Goal: Task Accomplishment & Management: Complete application form

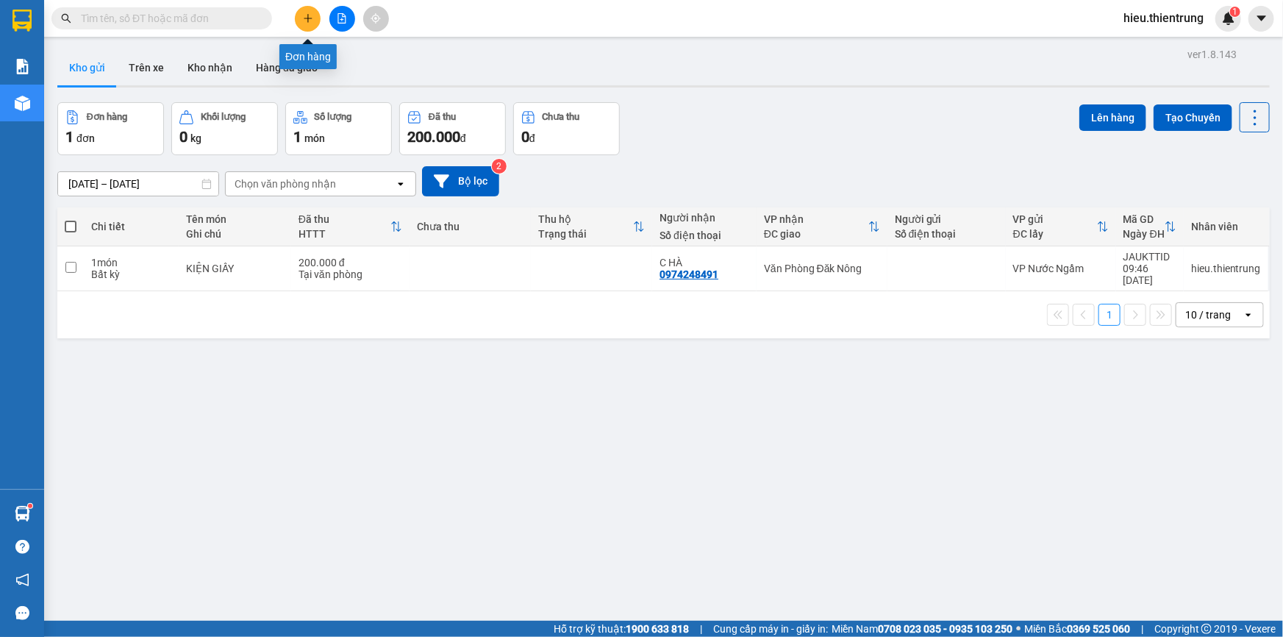
click at [309, 18] on icon "plus" at bounding box center [308, 18] width 8 height 1
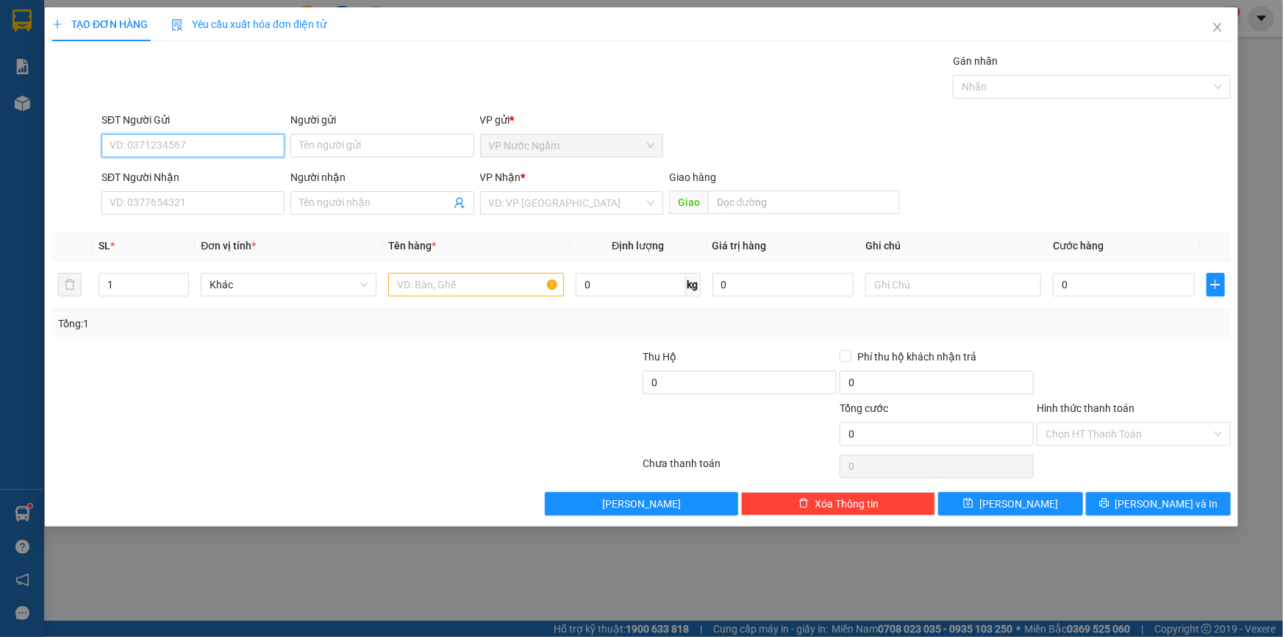
drag, startPoint x: 137, startPoint y: 135, endPoint x: 146, endPoint y: 135, distance: 8.8
click at [137, 136] on input "SĐT Người Gửi" at bounding box center [192, 146] width 183 height 24
type input "0832795555"
click at [170, 204] on input "SĐT Người Nhận" at bounding box center [192, 203] width 183 height 24
type input "0378699797"
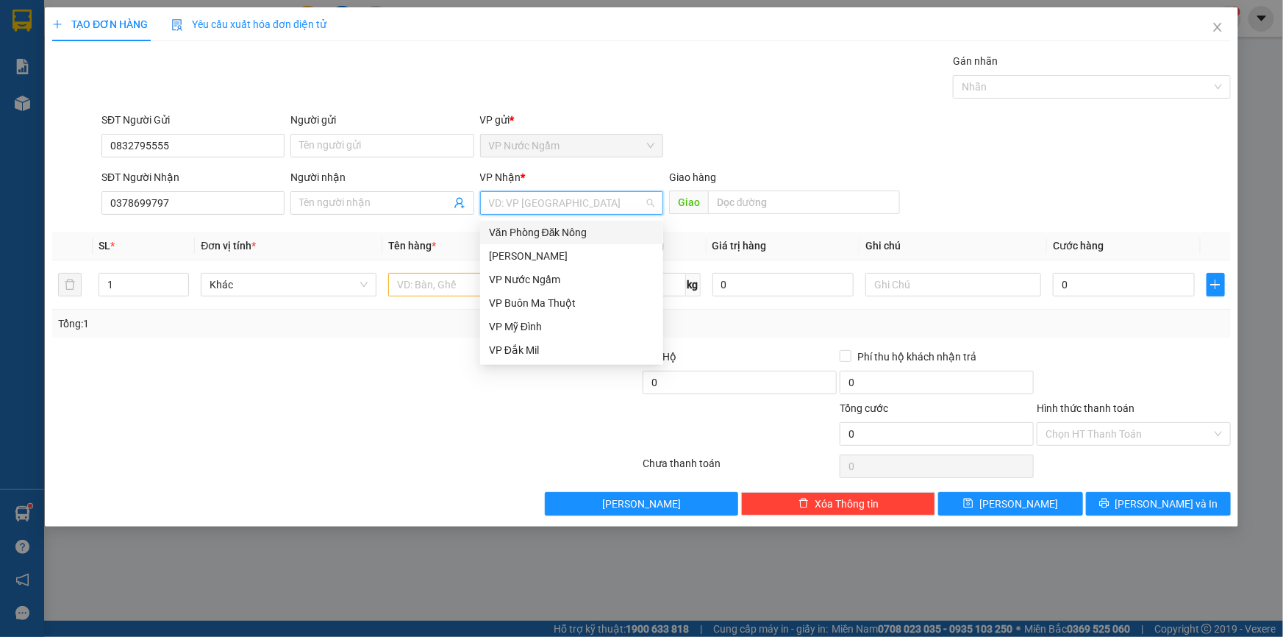
click at [520, 210] on input "search" at bounding box center [566, 203] width 155 height 22
click at [551, 233] on div "Văn Phòng Đăk Nông" at bounding box center [571, 232] width 165 height 16
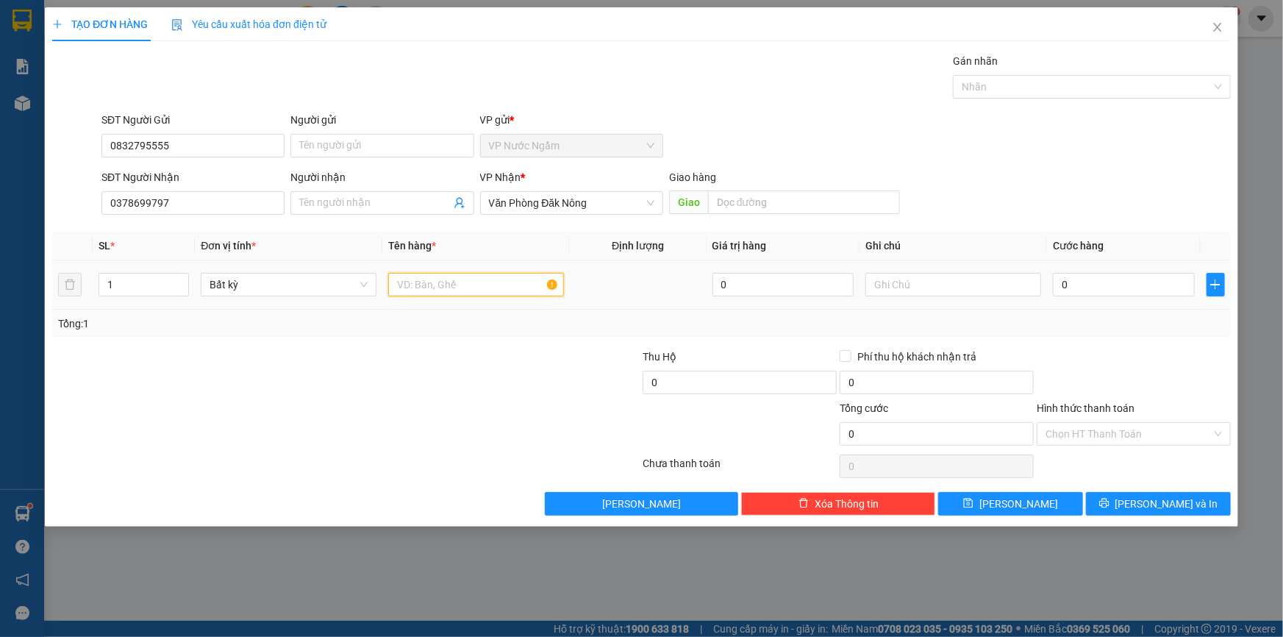
click at [419, 287] on input "text" at bounding box center [476, 285] width 176 height 24
type input "xe may"
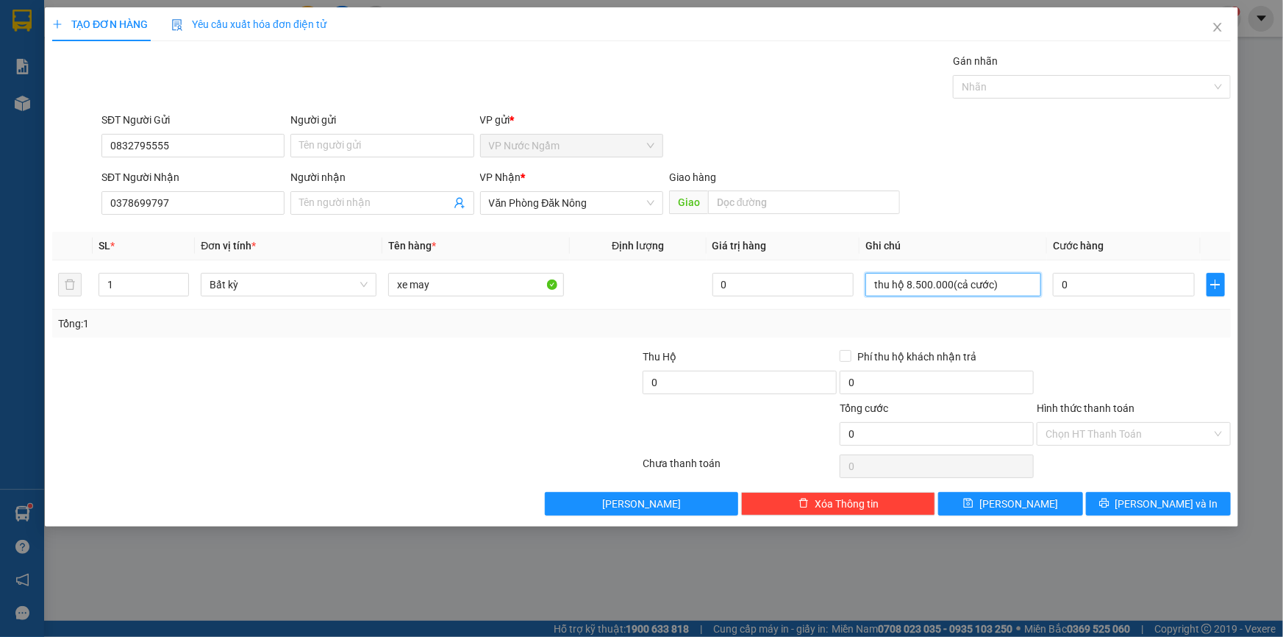
type input "thu hộ 8.500.000(cả cước)"
type input "1"
type input "15"
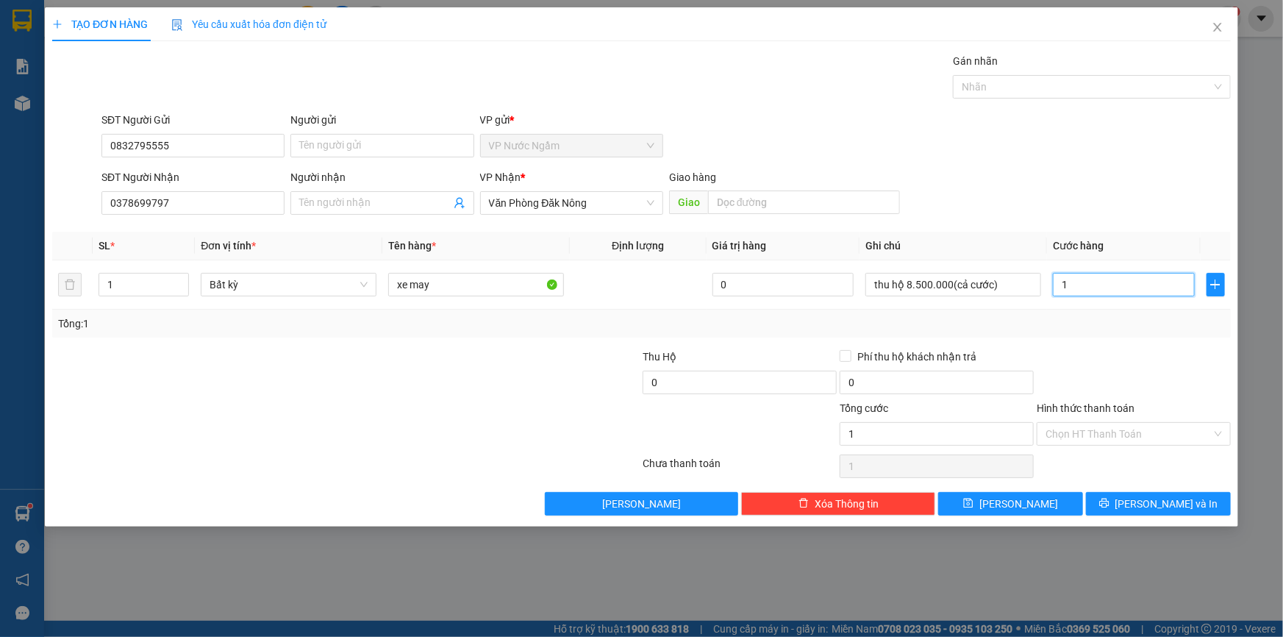
type input "15"
type input "150"
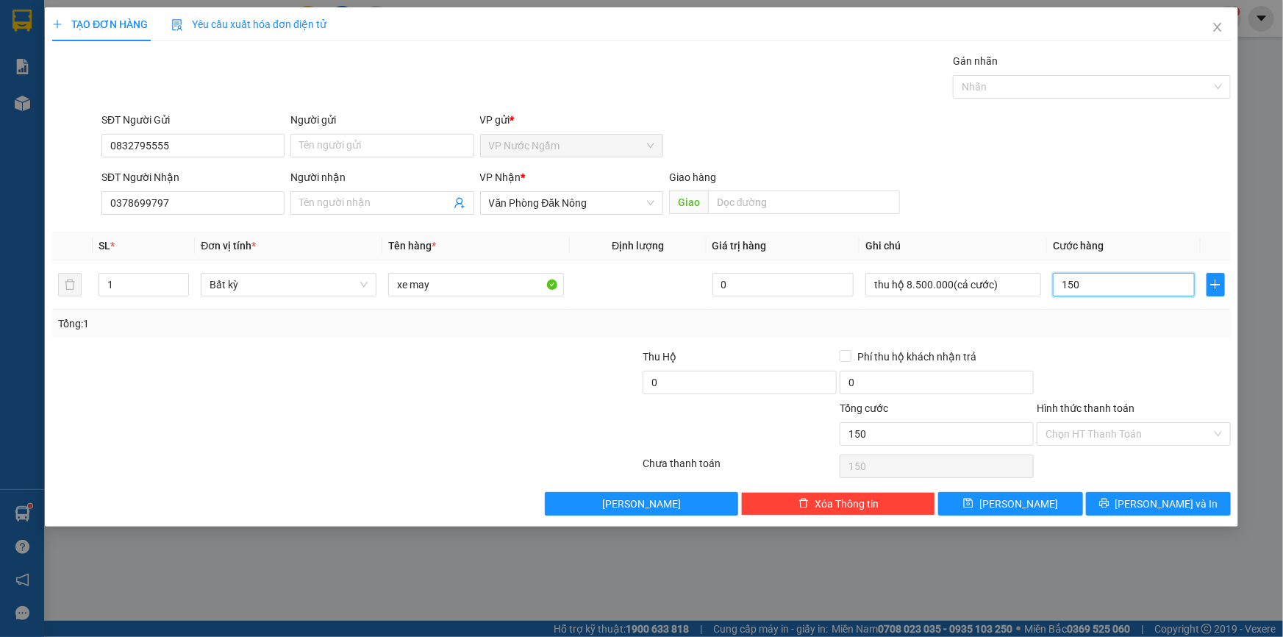
type input "1.500"
type input "15.000"
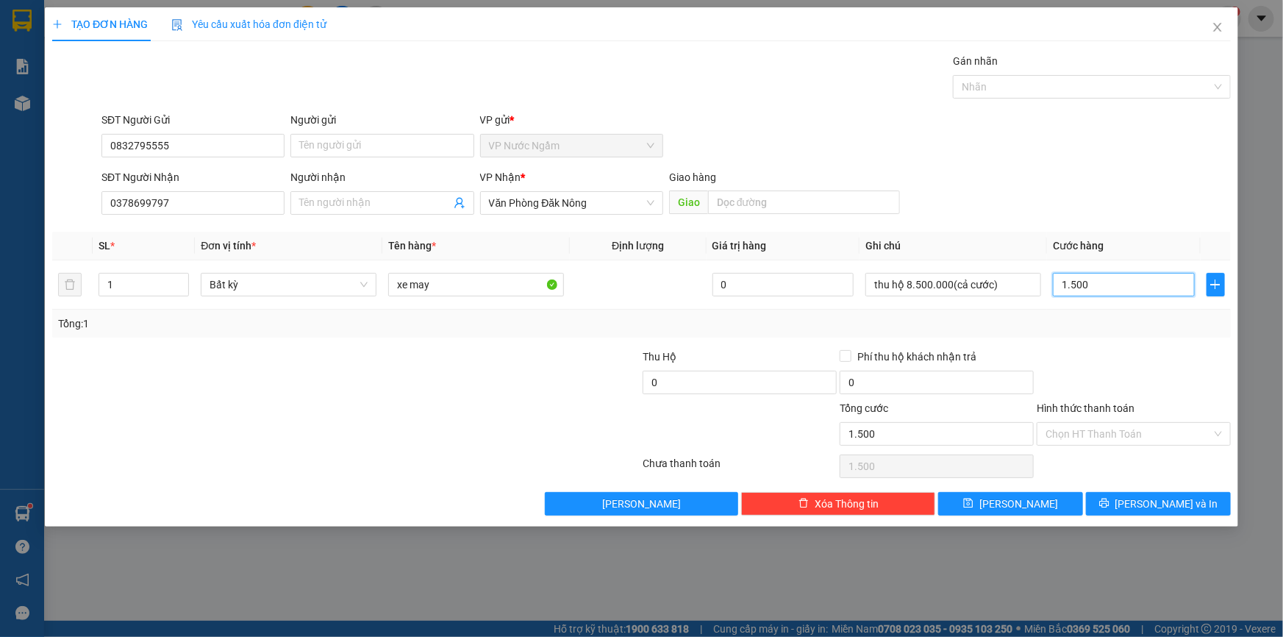
type input "15.000"
type input "150.000"
type input "1.500.000"
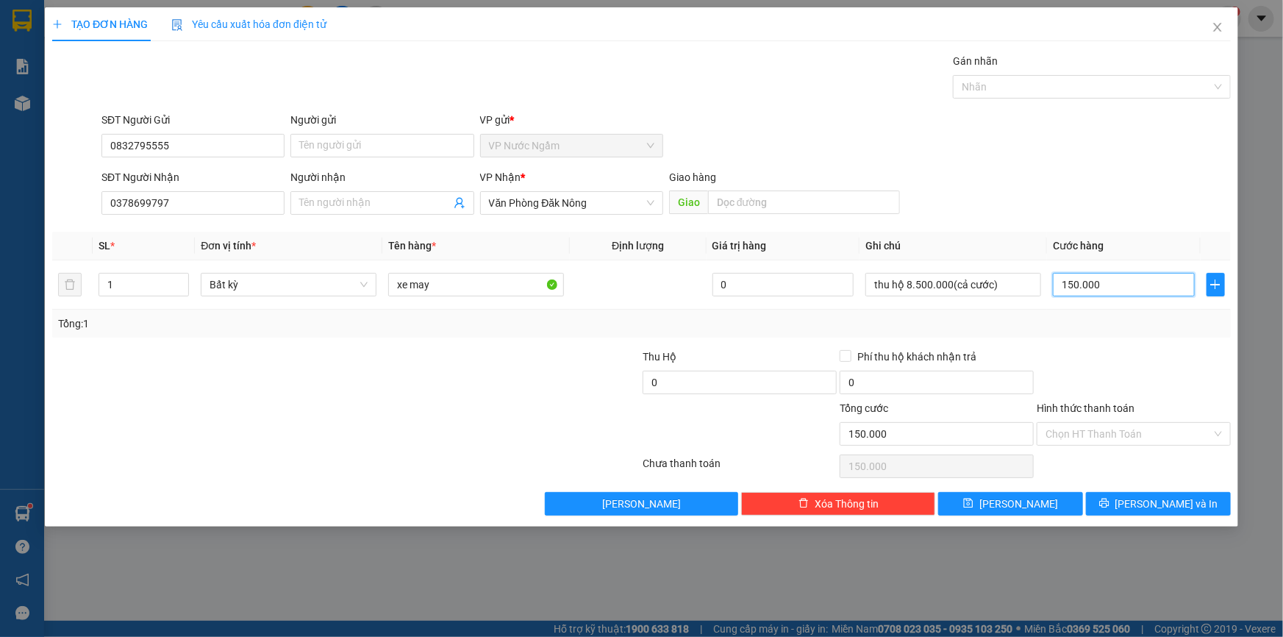
type input "1.500.000"
click at [1152, 498] on span "[PERSON_NAME] và In" at bounding box center [1166, 504] width 103 height 16
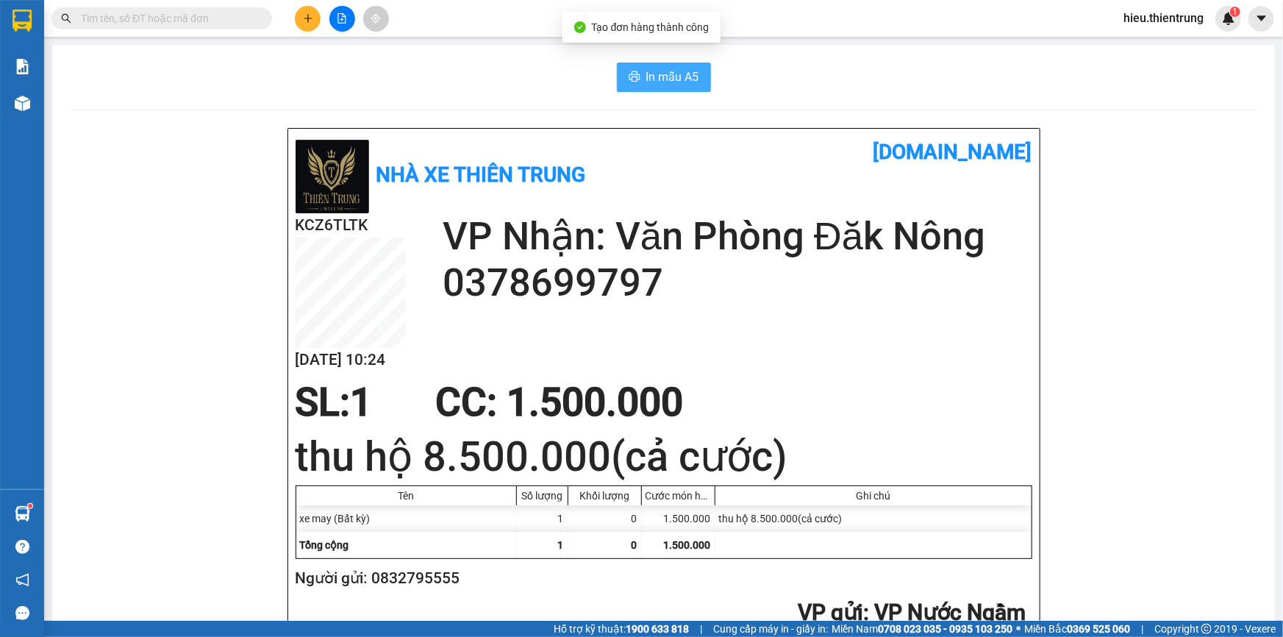
click at [665, 76] on span "In mẫu A5" at bounding box center [672, 77] width 53 height 18
drag, startPoint x: 837, startPoint y: 77, endPoint x: 748, endPoint y: 76, distance: 88.2
click at [823, 77] on div "In mẫu A5" at bounding box center [663, 76] width 1187 height 29
drag, startPoint x: 387, startPoint y: 72, endPoint x: 312, endPoint y: 103, distance: 81.8
click at [387, 72] on div "In mẫu A5" at bounding box center [663, 76] width 1187 height 29
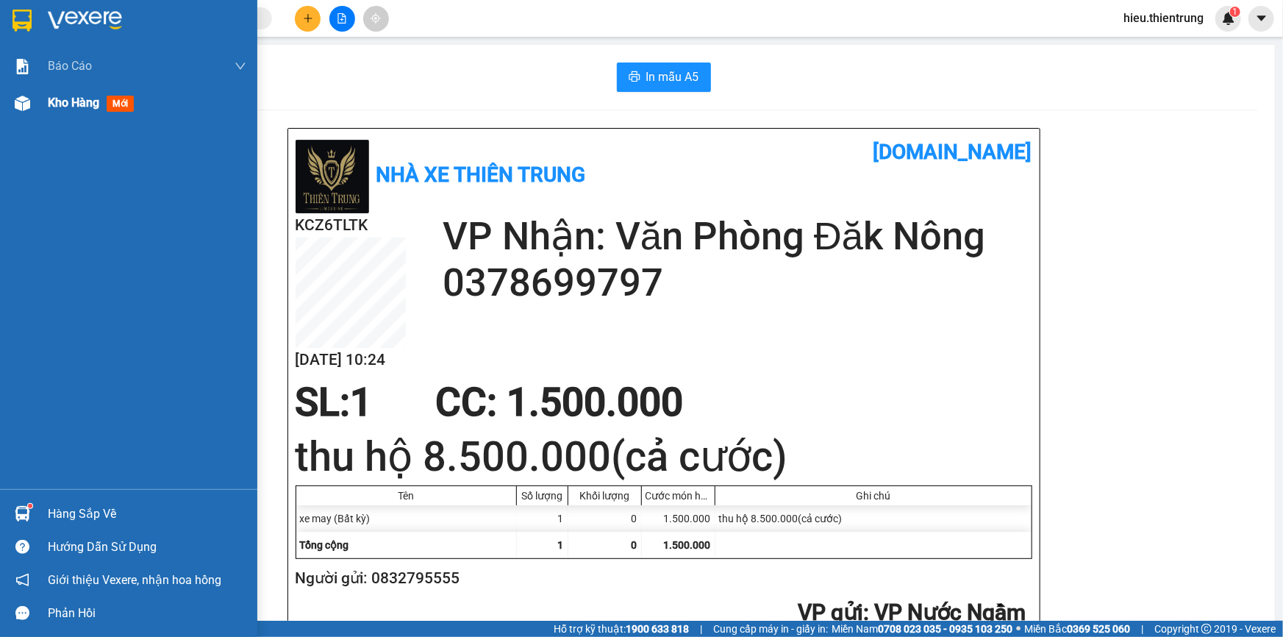
click at [48, 96] on div "Kho hàng mới" at bounding box center [94, 102] width 92 height 18
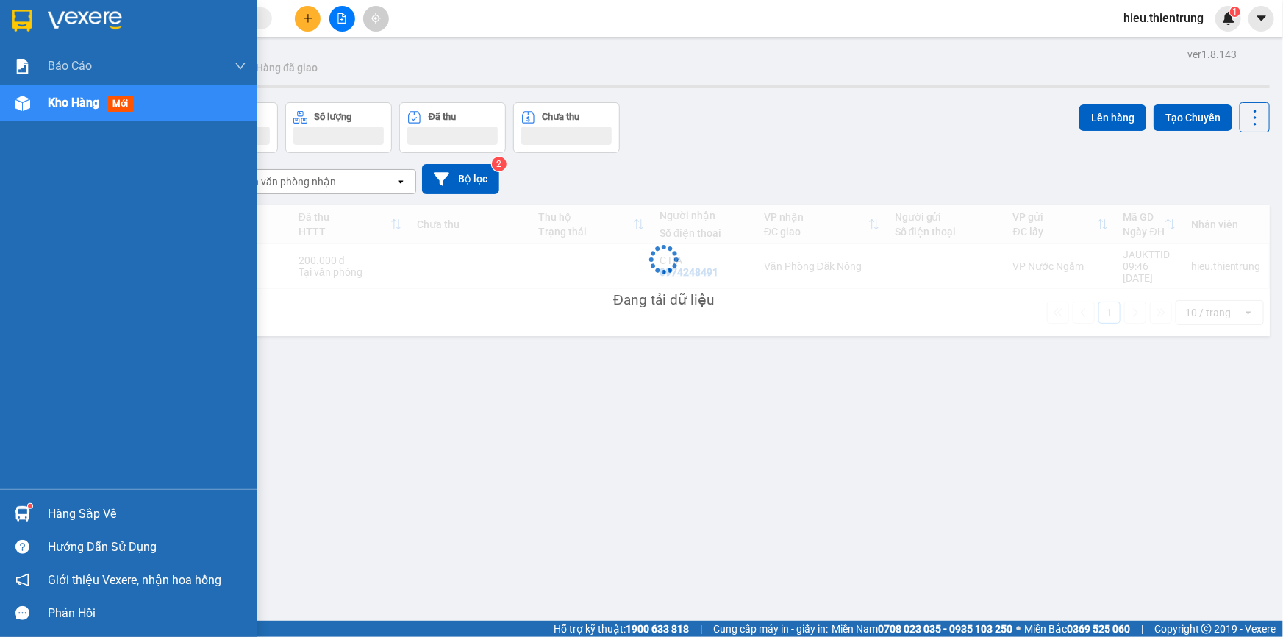
click at [48, 93] on div "Kho hàng mới" at bounding box center [94, 102] width 92 height 18
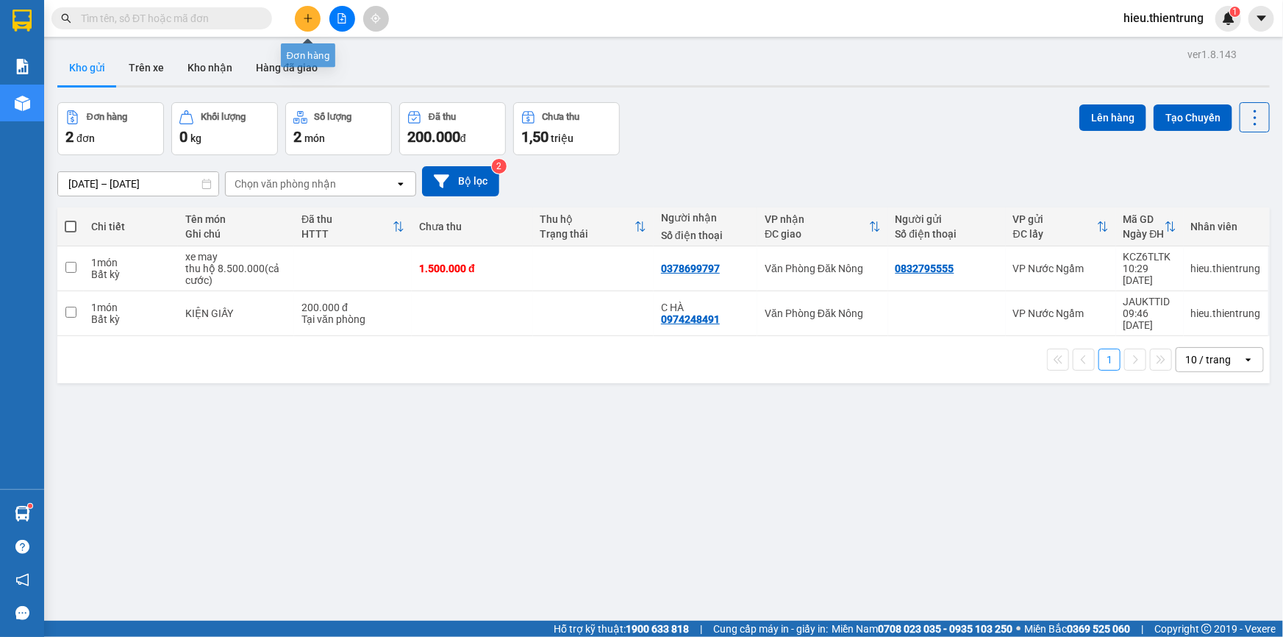
click at [315, 19] on button at bounding box center [308, 19] width 26 height 26
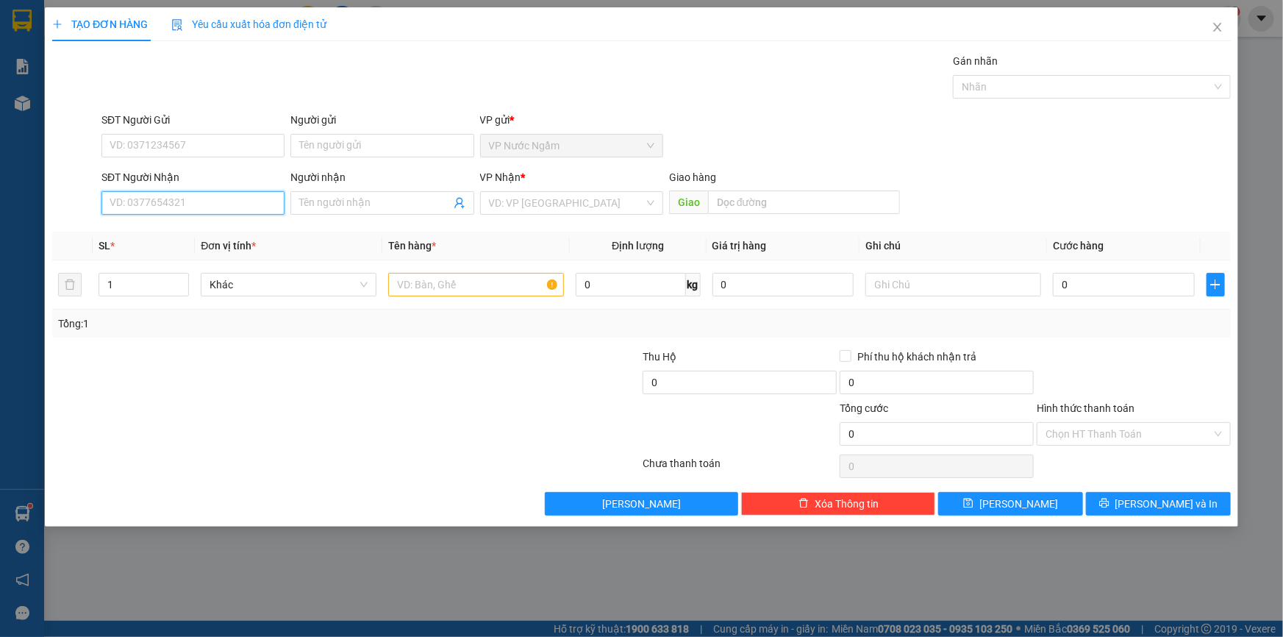
click at [185, 208] on input "SĐT Người Nhận" at bounding box center [192, 203] width 183 height 24
type input "0914897634"
click at [170, 223] on div "0914897634" at bounding box center [192, 233] width 183 height 24
type input "kon tum"
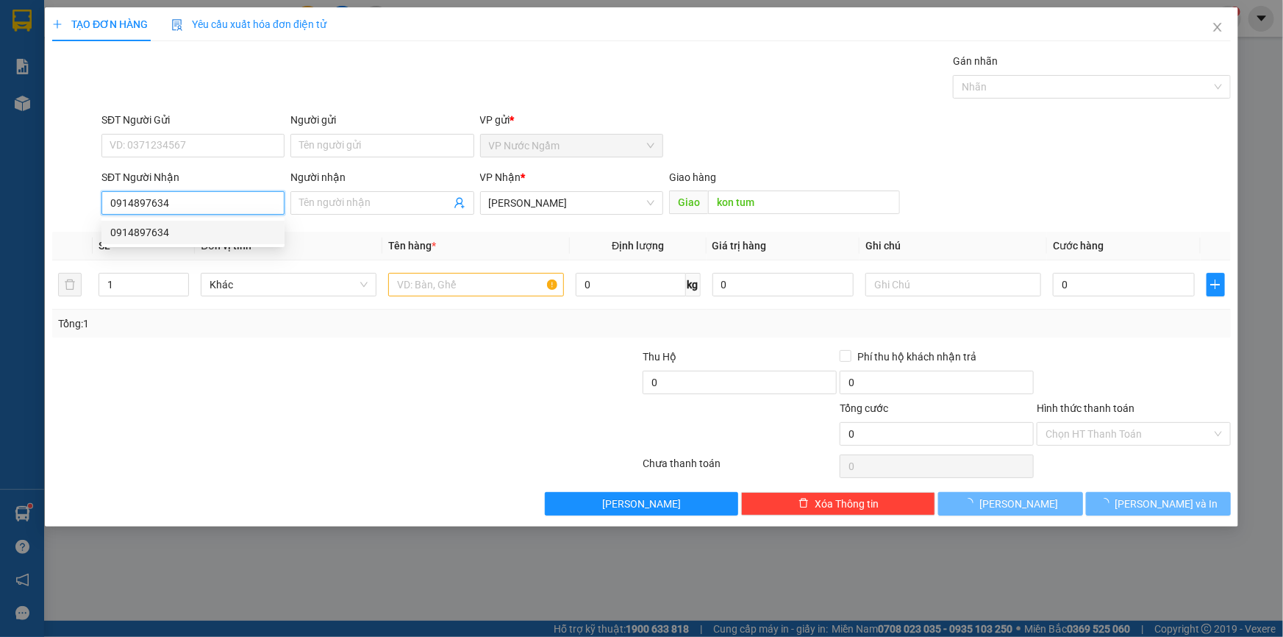
type input "600.000"
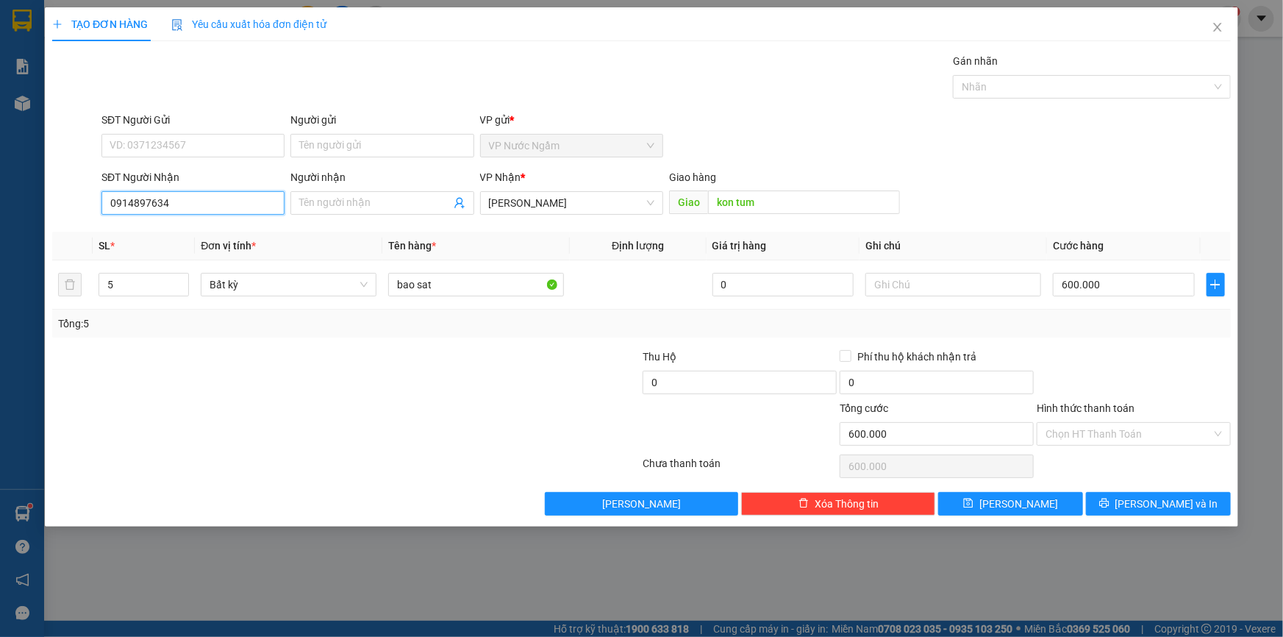
type input "0914897634"
click at [581, 196] on span "[PERSON_NAME]" at bounding box center [571, 203] width 165 height 22
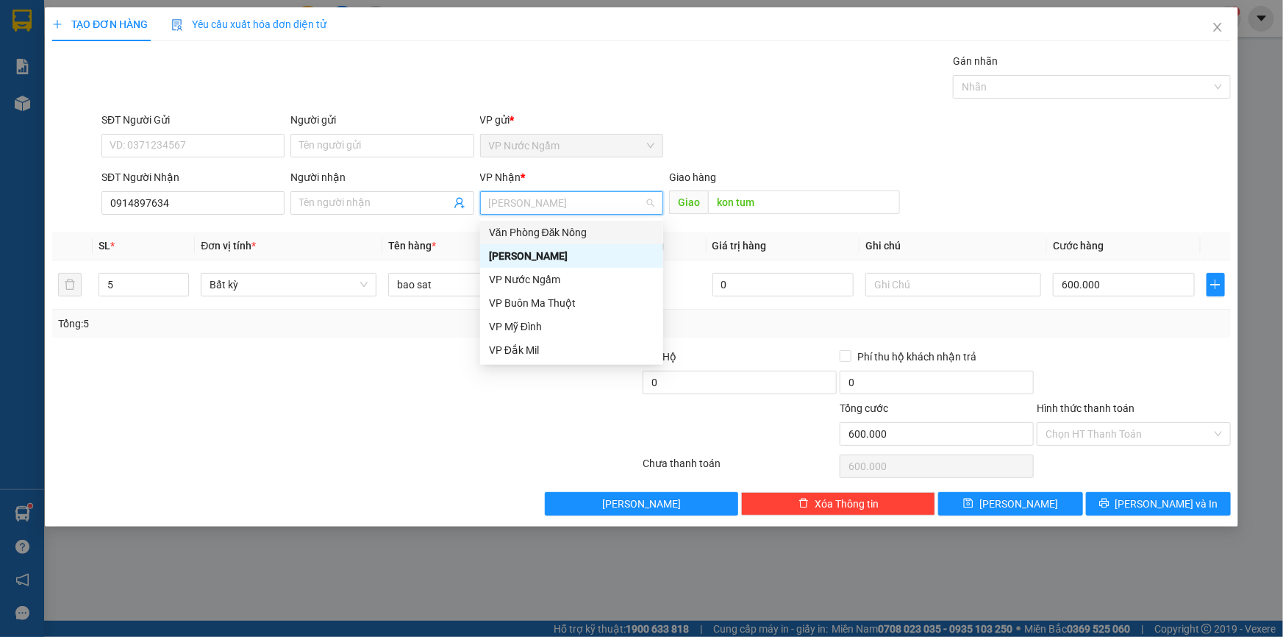
click at [576, 224] on div "Văn Phòng Đăk Nông" at bounding box center [571, 232] width 165 height 16
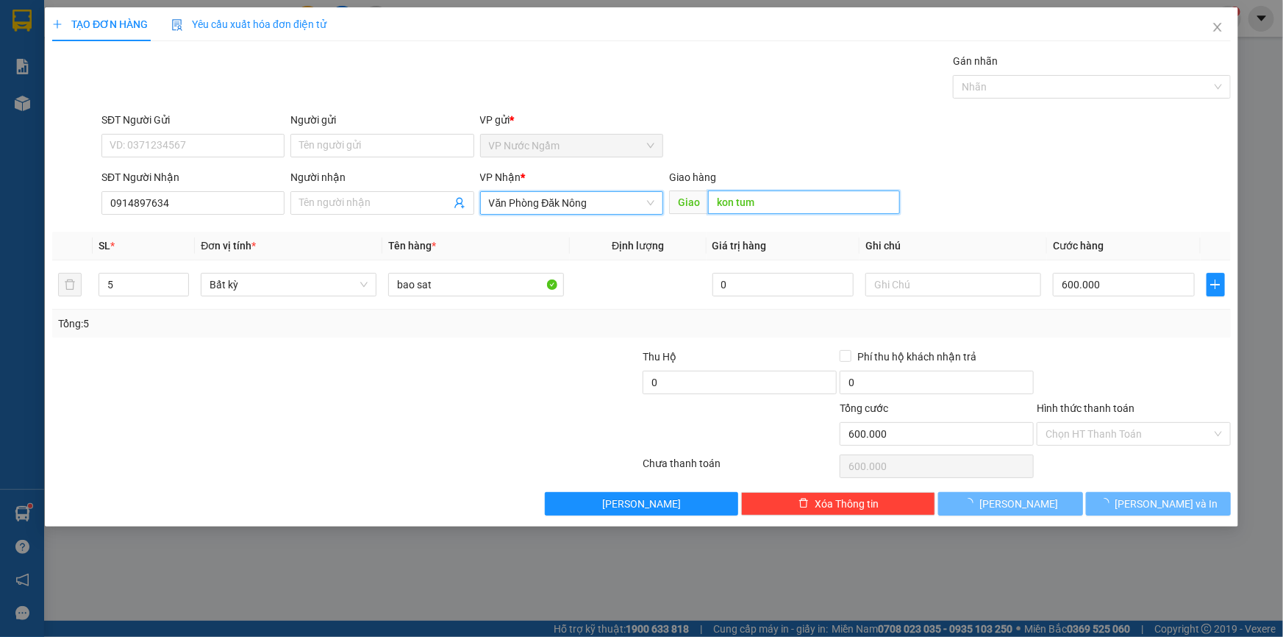
click at [767, 210] on input "kon tum" at bounding box center [804, 202] width 192 height 24
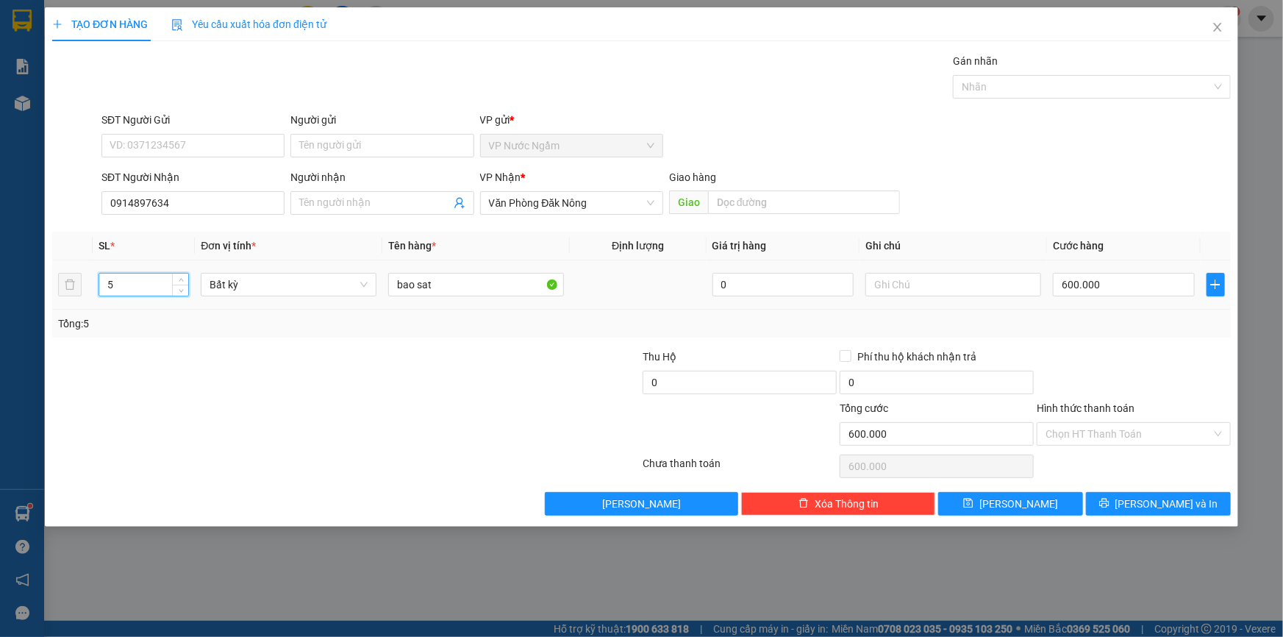
drag, startPoint x: 121, startPoint y: 289, endPoint x: 94, endPoint y: 293, distance: 27.6
click at [87, 296] on tr "5 Bất kỳ bao sat 0 600.000" at bounding box center [641, 284] width 1179 height 49
type input "38"
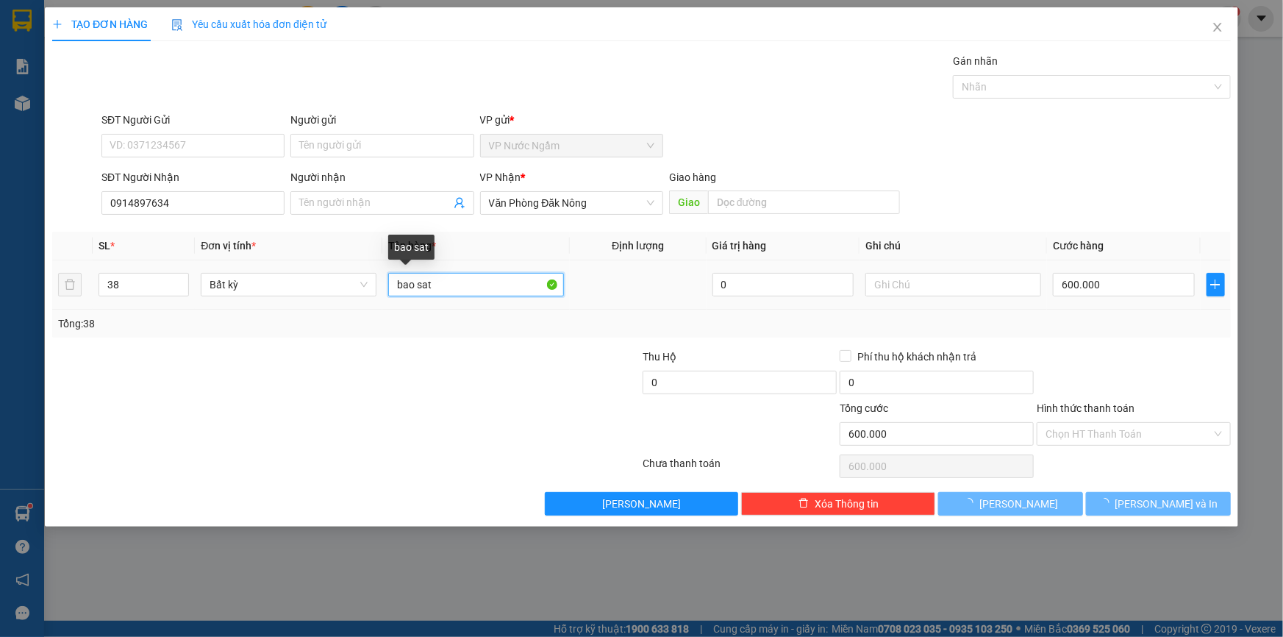
type input "0"
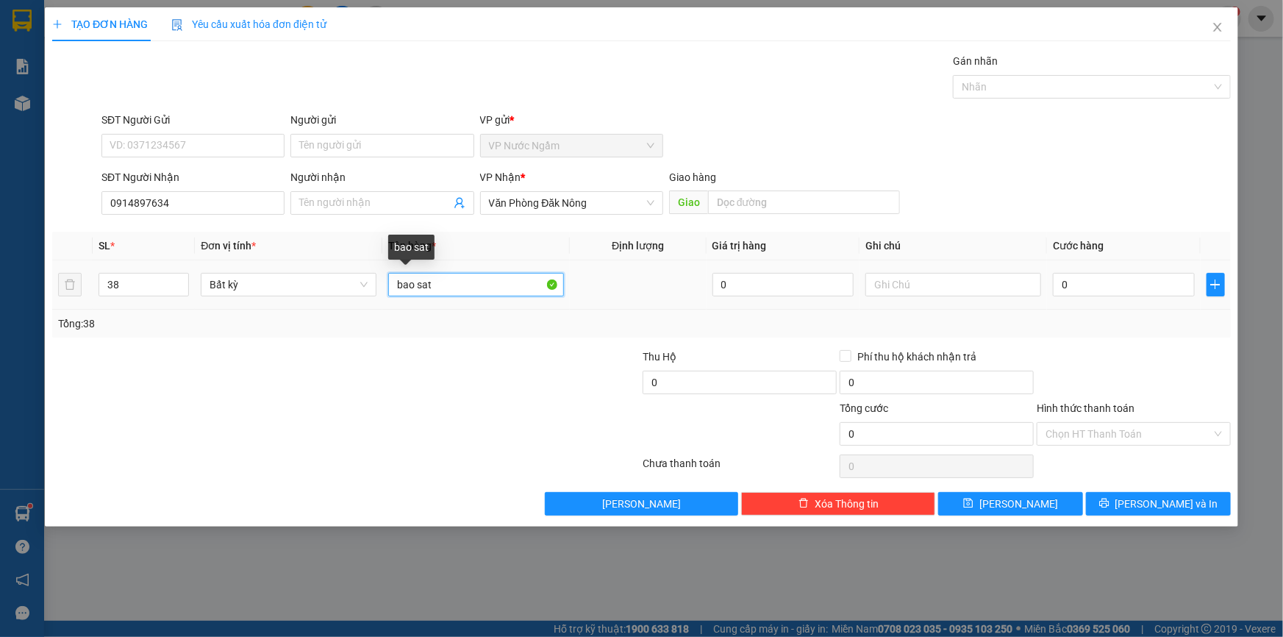
drag, startPoint x: 469, startPoint y: 283, endPoint x: 340, endPoint y: 298, distance: 129.5
click at [342, 298] on tr "38 Bất kỳ bao sat 0 0" at bounding box center [641, 284] width 1179 height 49
type input "s"
type input "SẮT"
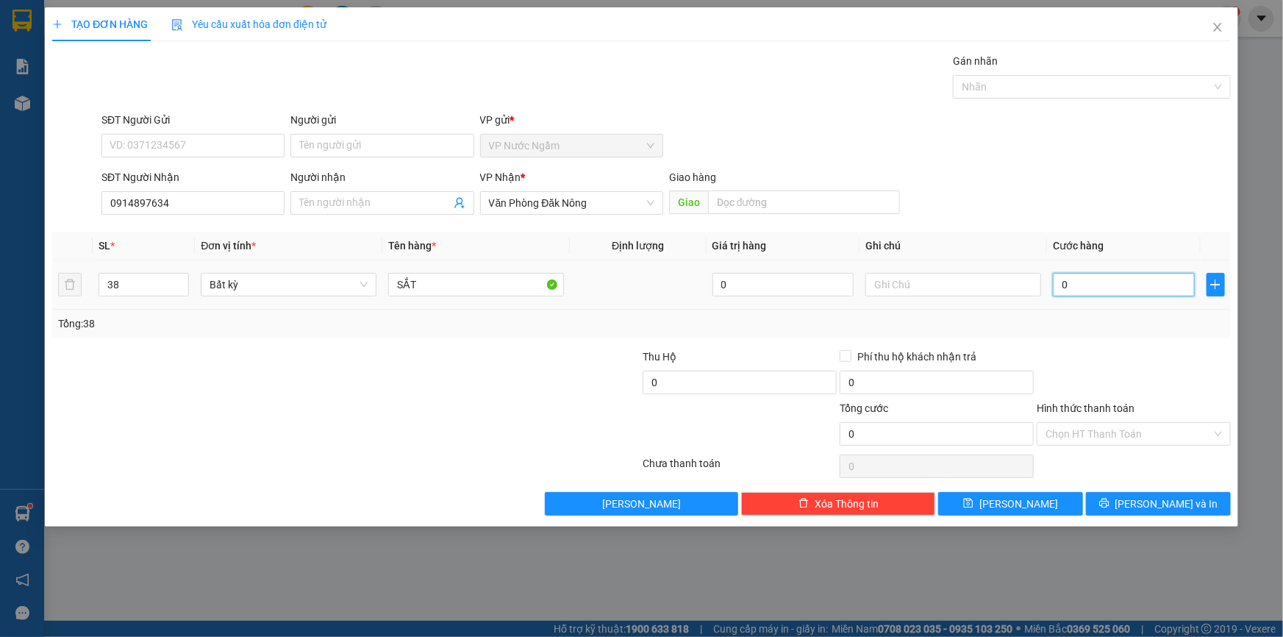
type input "2"
type input "26"
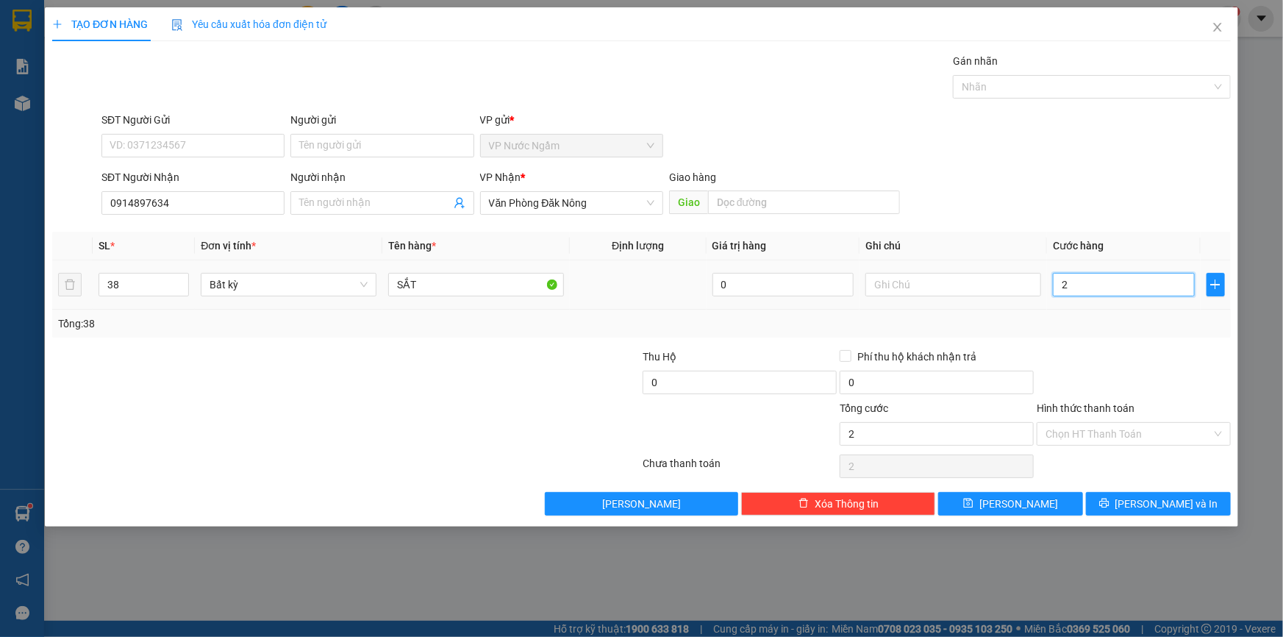
type input "26"
type input "260"
type input "2.600"
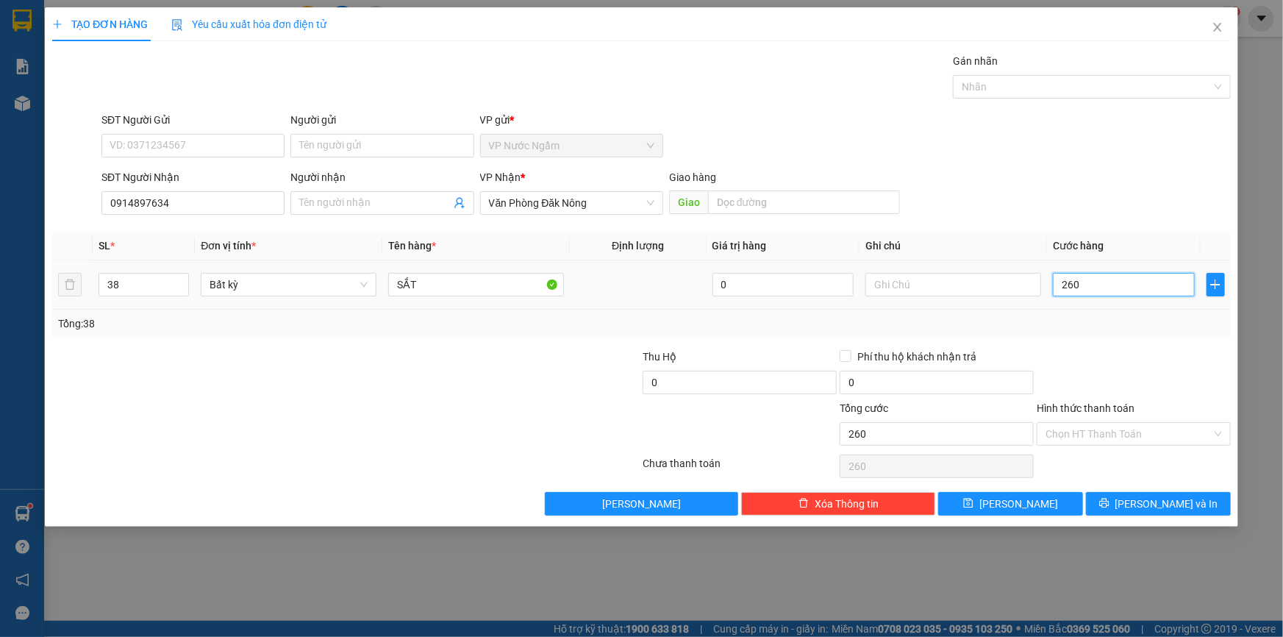
type input "2.600"
type input "26.000"
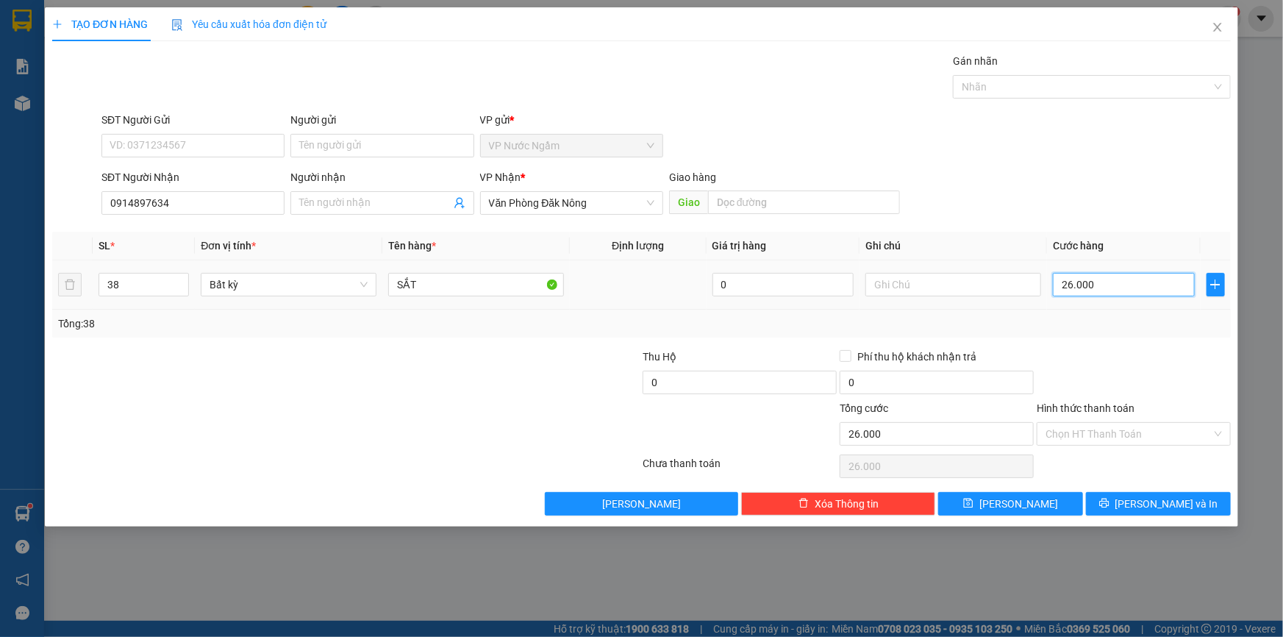
type input "260.000"
type input "2.600.000"
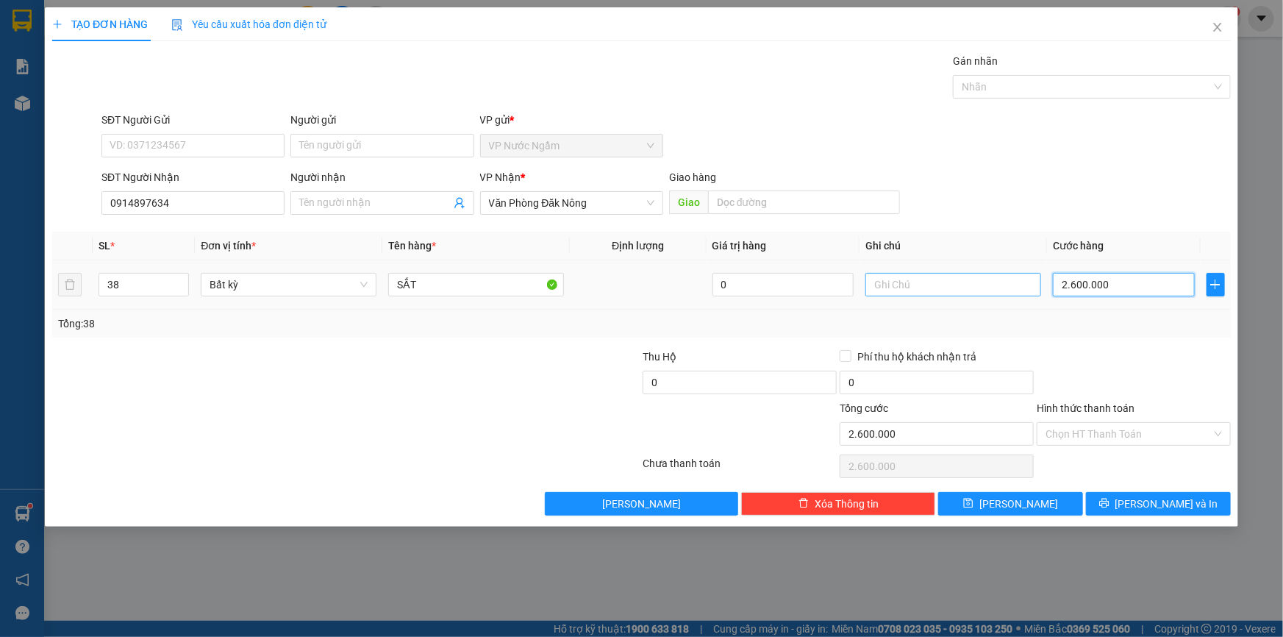
type input "2.600.000"
click at [946, 289] on input "text" at bounding box center [953, 285] width 176 height 24
type input "X"
type input "U"
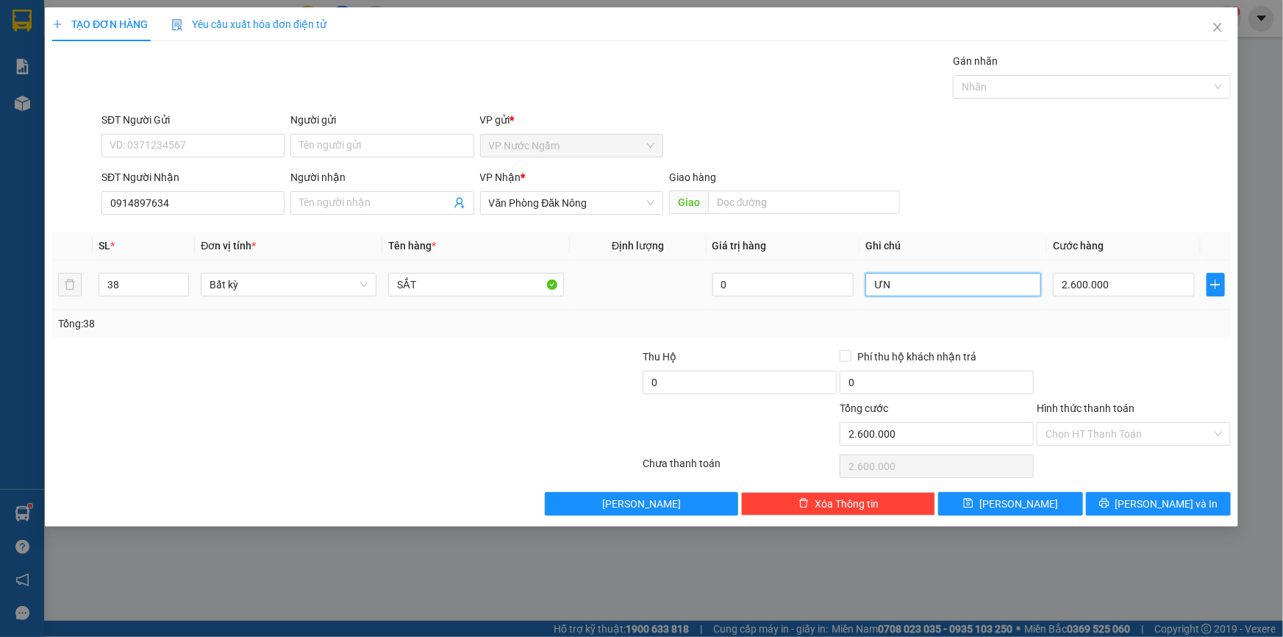
type input "Ư"
type input "ỨNG CHO XE CHWOR RA 100K TỔNG THU 2600K"
click at [1156, 286] on input "2.600.000" at bounding box center [1124, 285] width 142 height 24
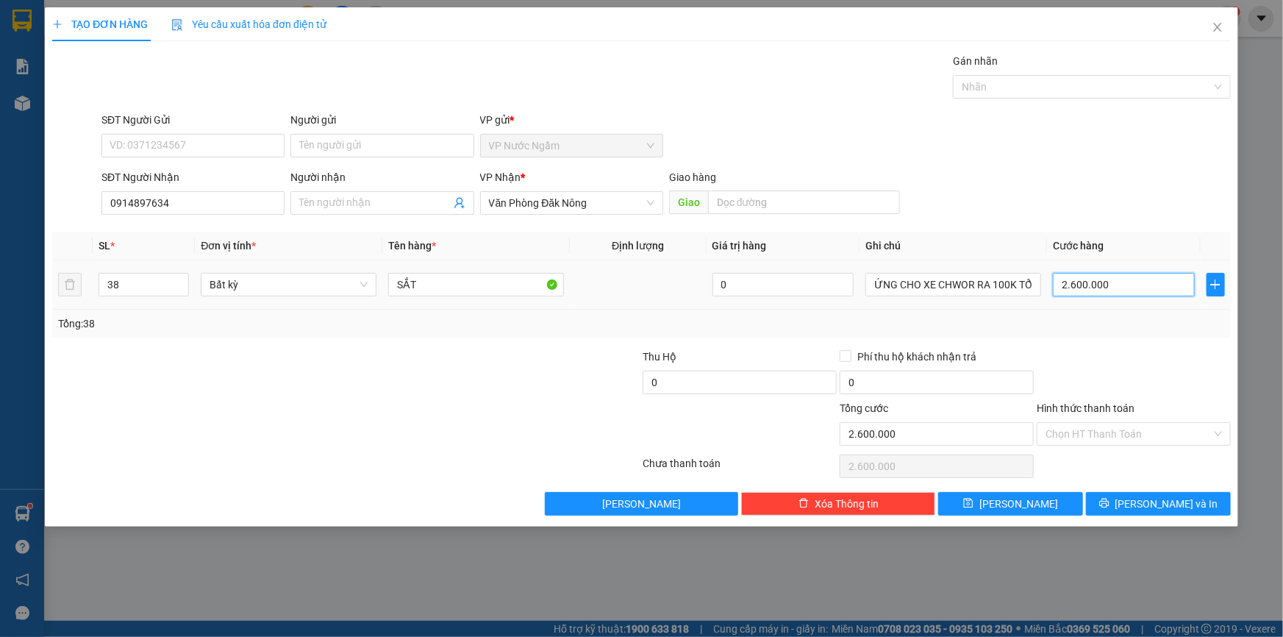
type input "2"
type input "25"
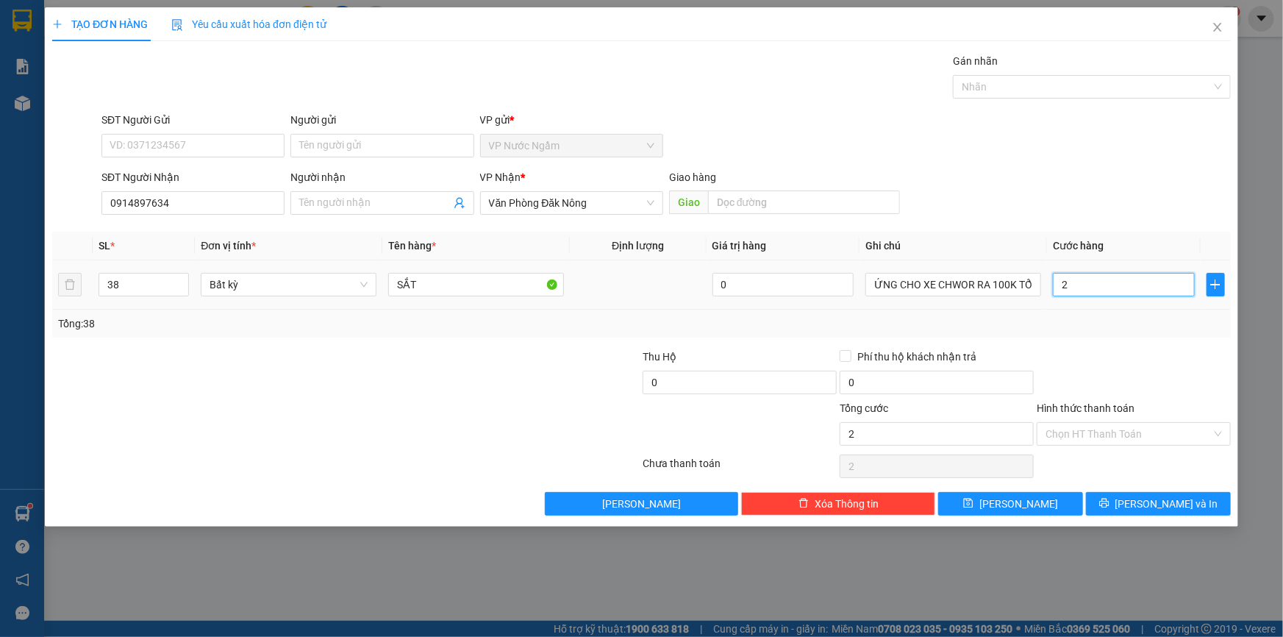
type input "25"
type input "250"
type input "2.500"
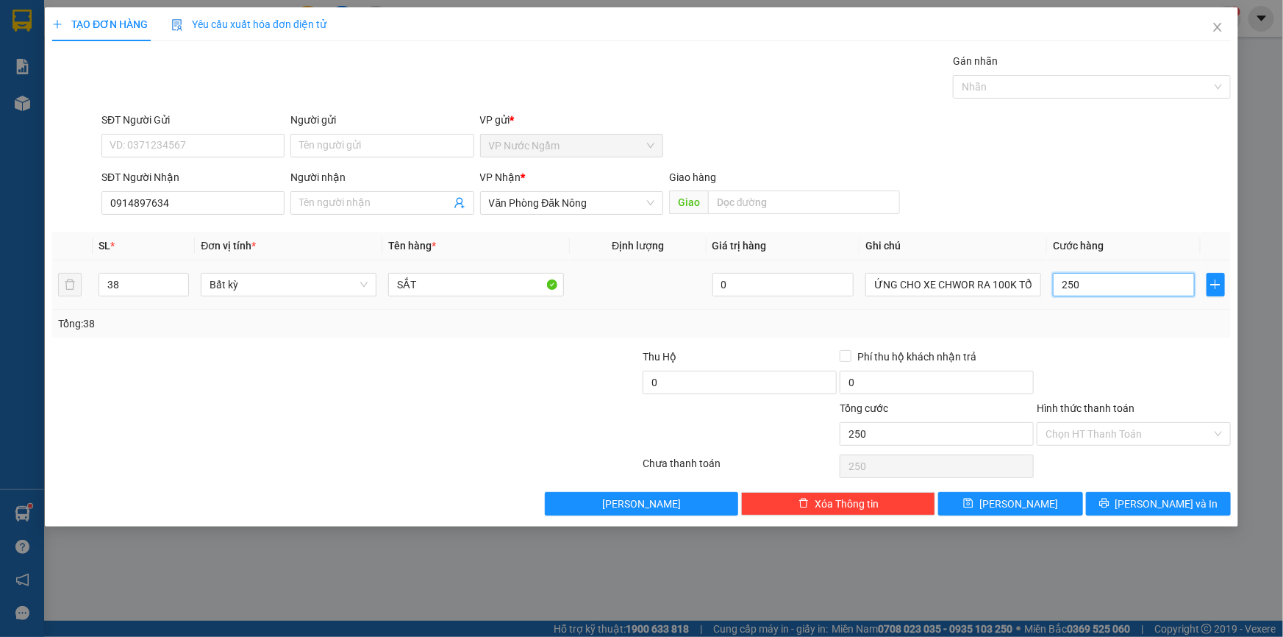
type input "2.500"
type input "25.000"
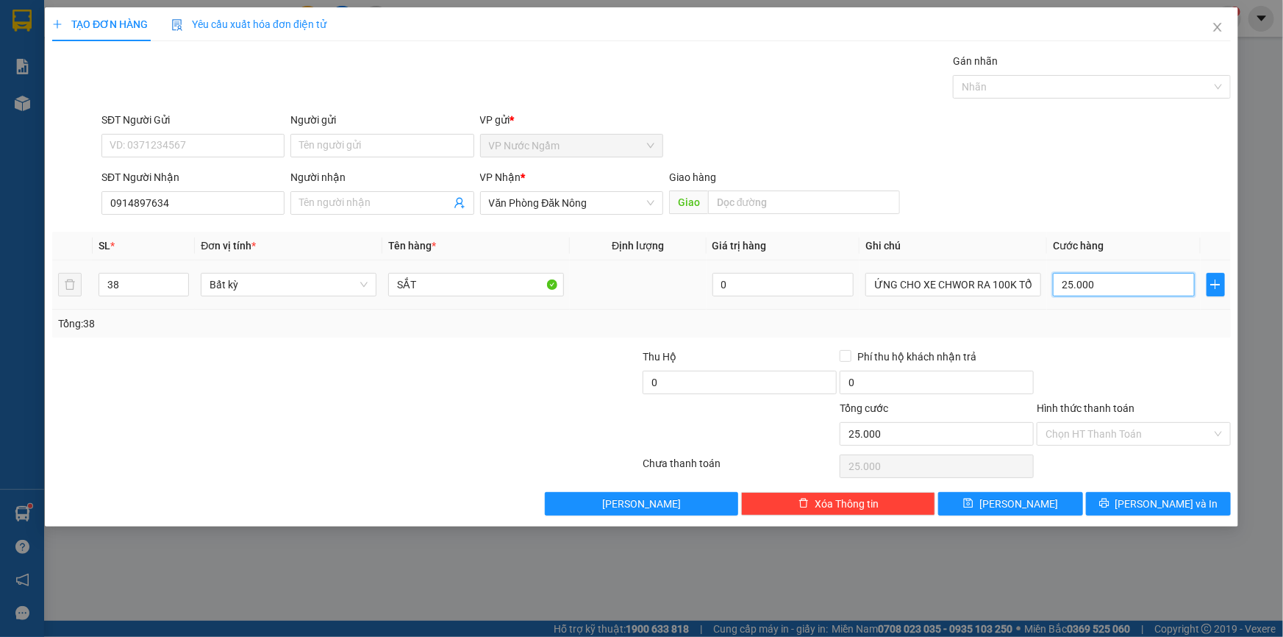
type input "250.000"
type input "2.500.000"
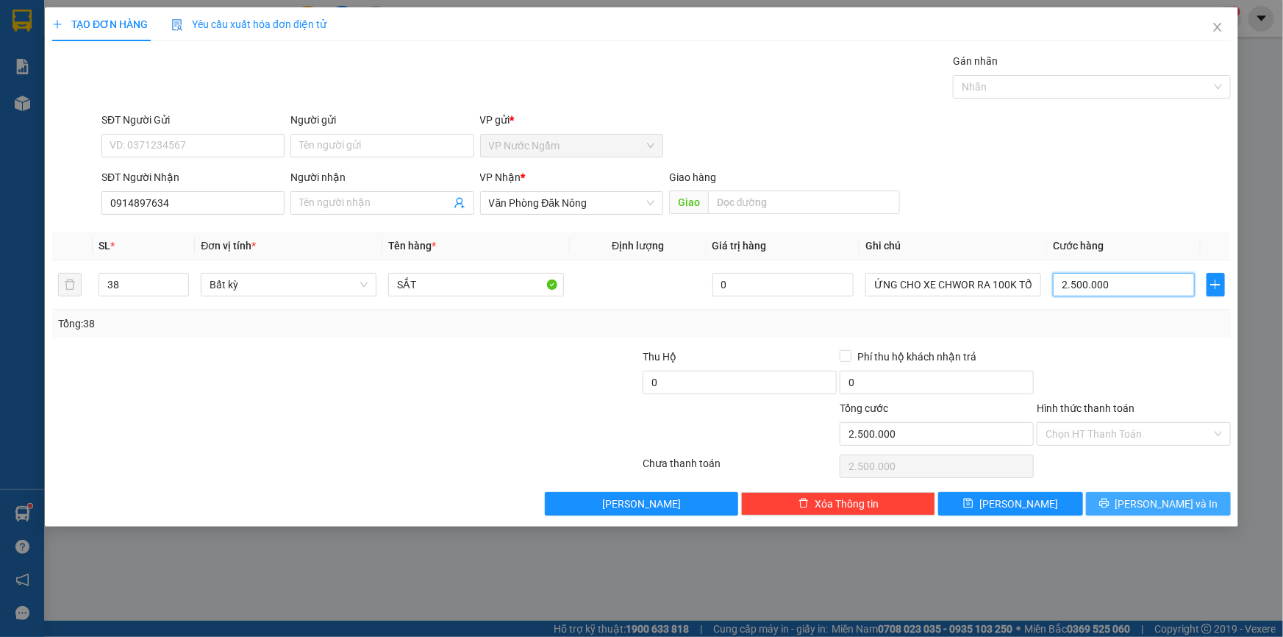
type input "2.500.000"
click at [1114, 496] on button "[PERSON_NAME] và In" at bounding box center [1158, 504] width 145 height 24
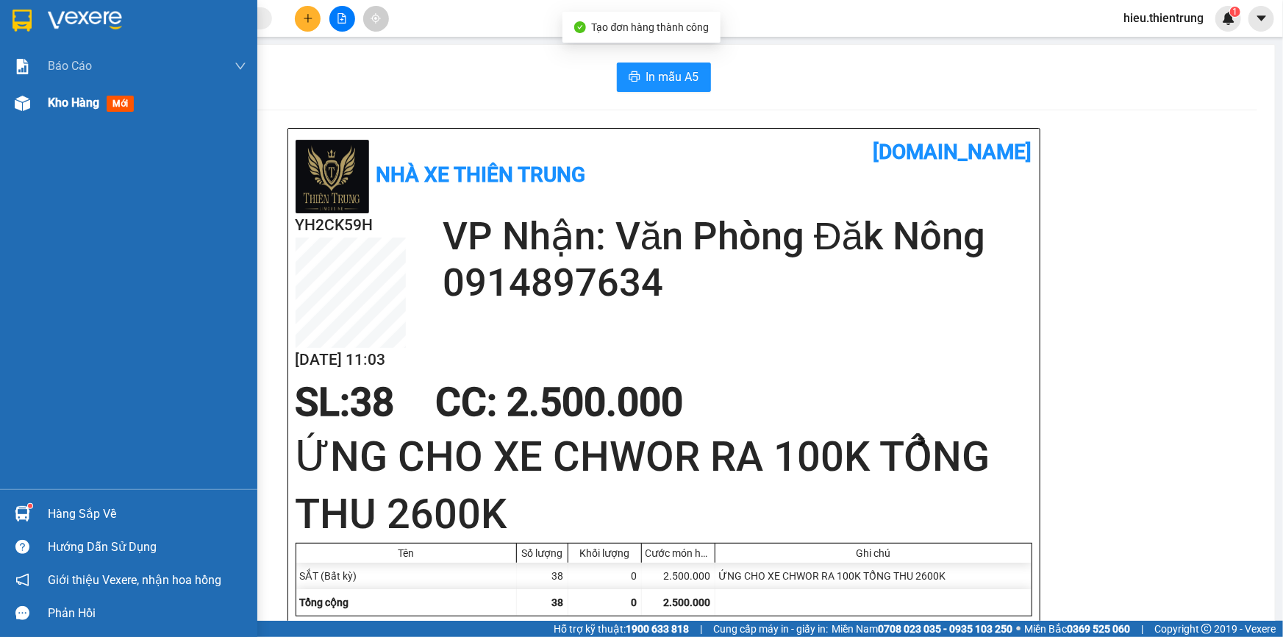
click at [81, 110] on span "Kho hàng" at bounding box center [73, 103] width 51 height 14
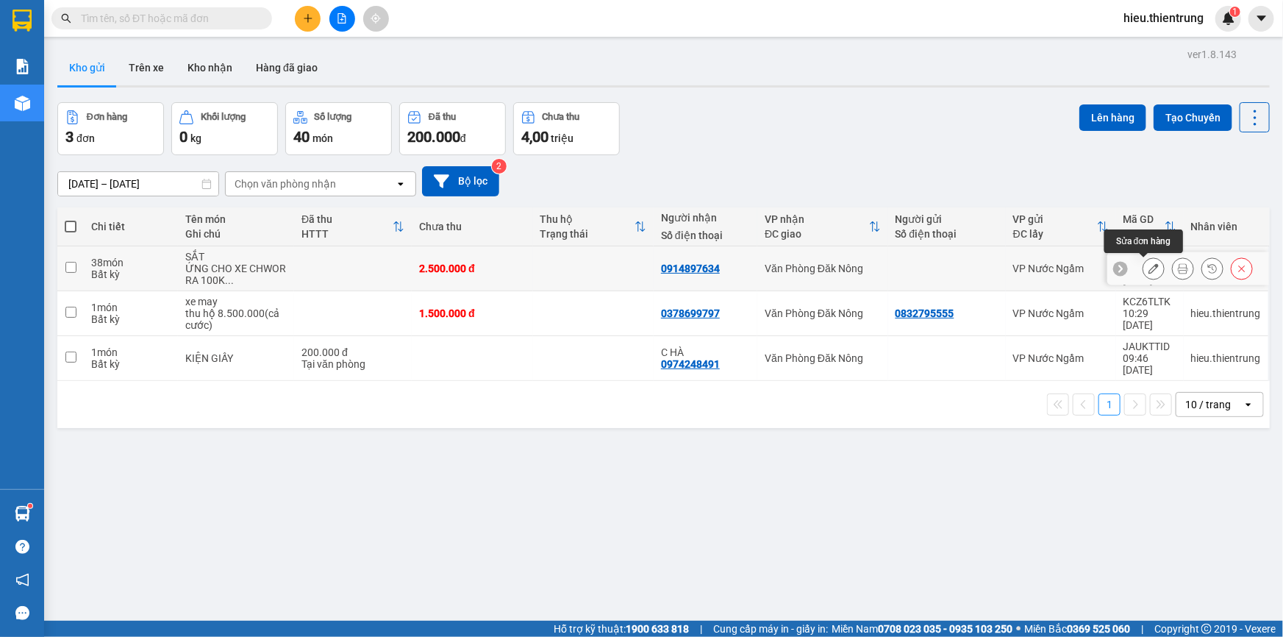
click at [1148, 267] on icon at bounding box center [1153, 268] width 10 height 10
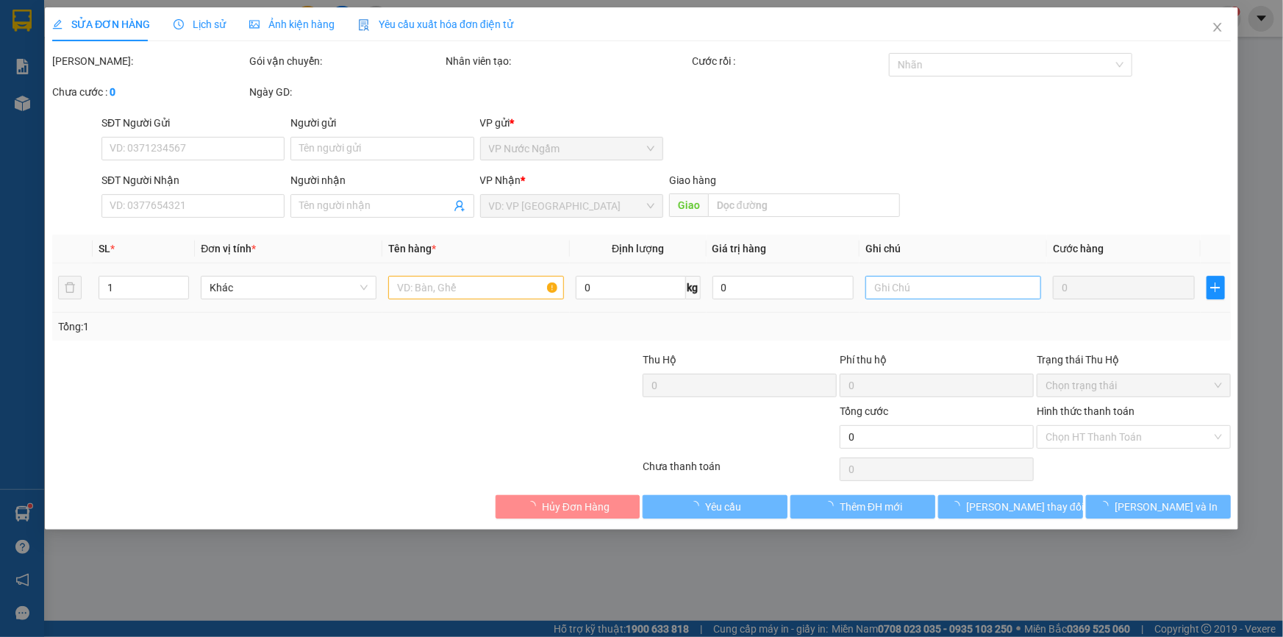
type input "0914897634"
type input "2.500.000"
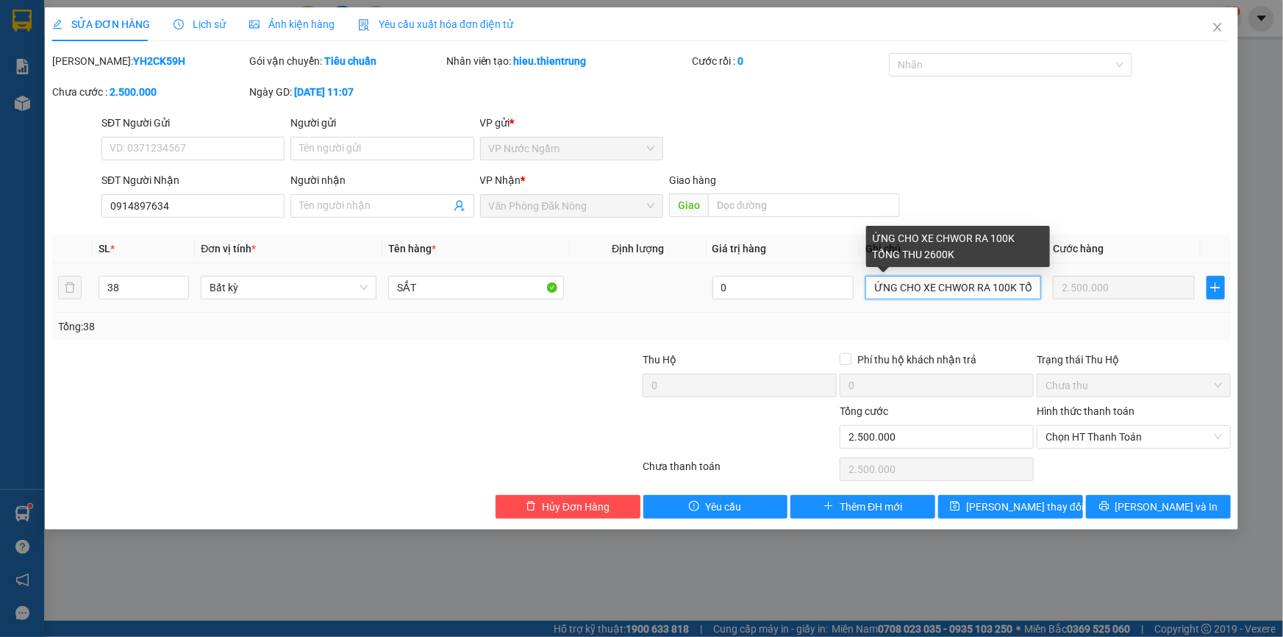
click at [972, 285] on input "ỨNG CHO XE CHWOR RA 100K TỔNG THU 2600K" at bounding box center [953, 288] width 176 height 24
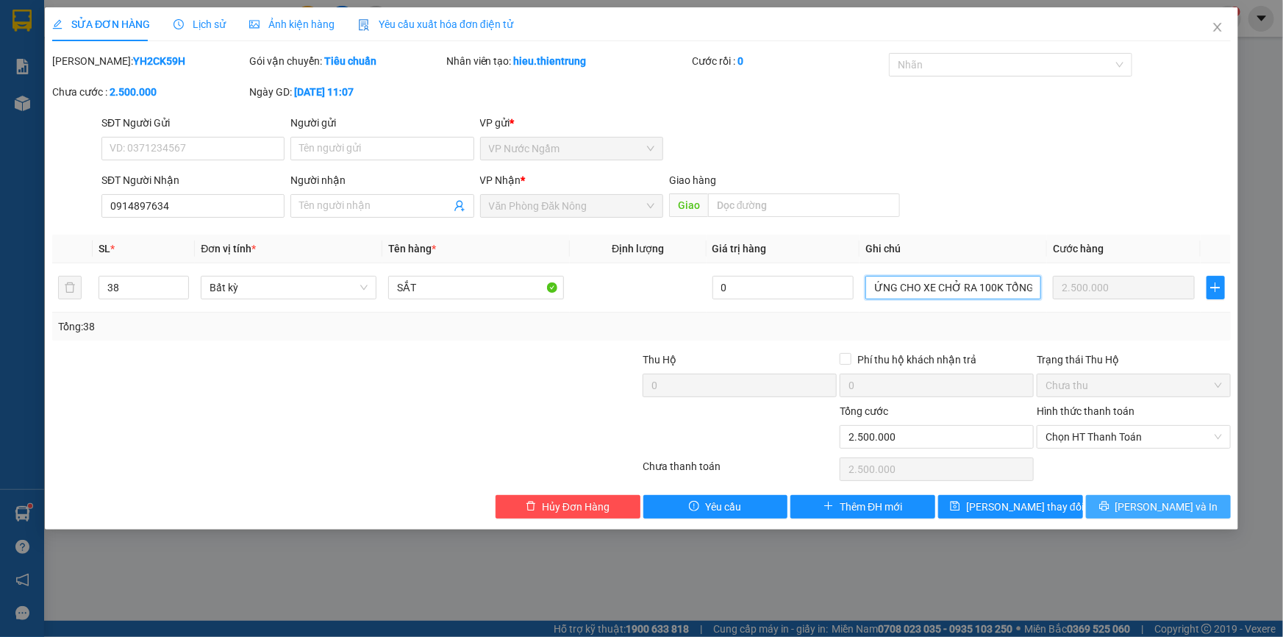
type input "ỨNG CHO XE CHỞ RA 100K TỔNG THU 2600K"
click at [1109, 505] on icon "printer" at bounding box center [1104, 506] width 10 height 10
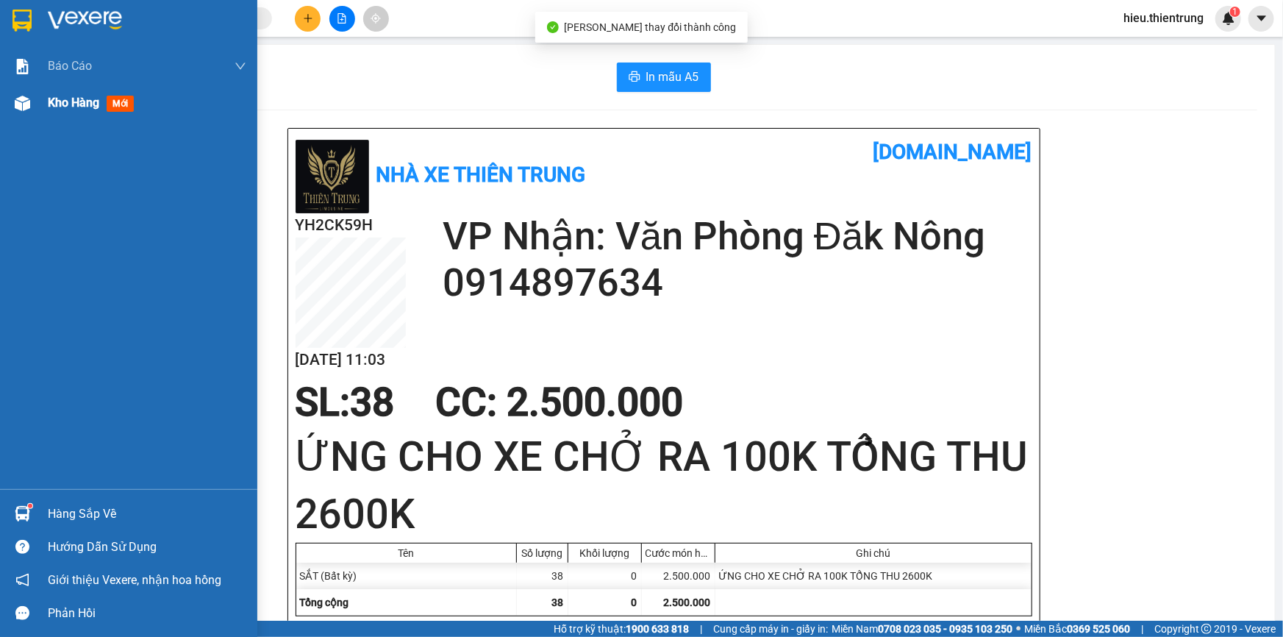
click at [67, 101] on span "Kho hàng" at bounding box center [73, 103] width 51 height 14
click at [68, 101] on span "Kho hàng" at bounding box center [73, 103] width 51 height 14
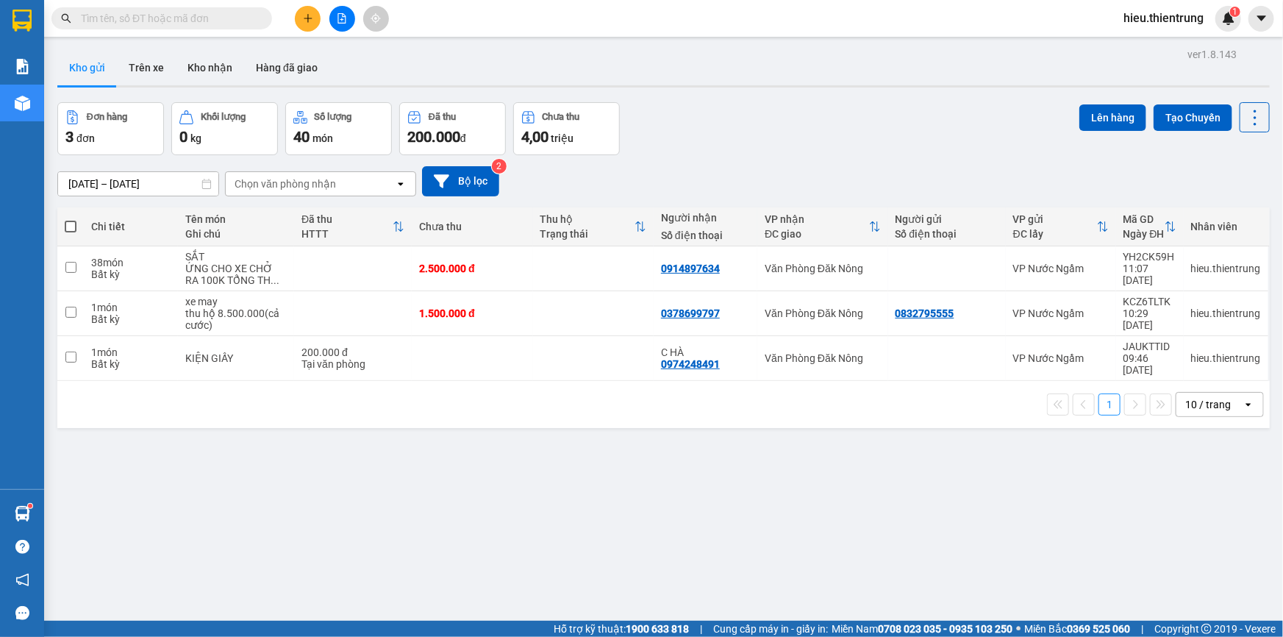
click at [349, 10] on button at bounding box center [342, 19] width 26 height 26
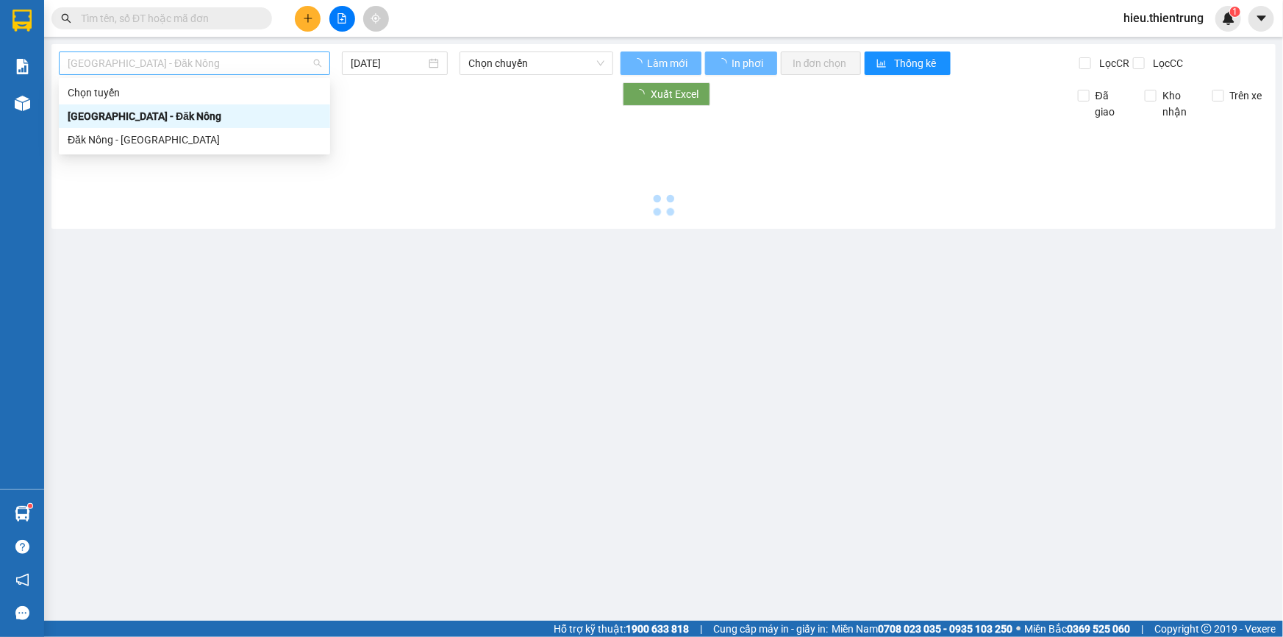
click at [205, 57] on span "[GEOGRAPHIC_DATA] - Đăk Nông" at bounding box center [195, 63] width 254 height 22
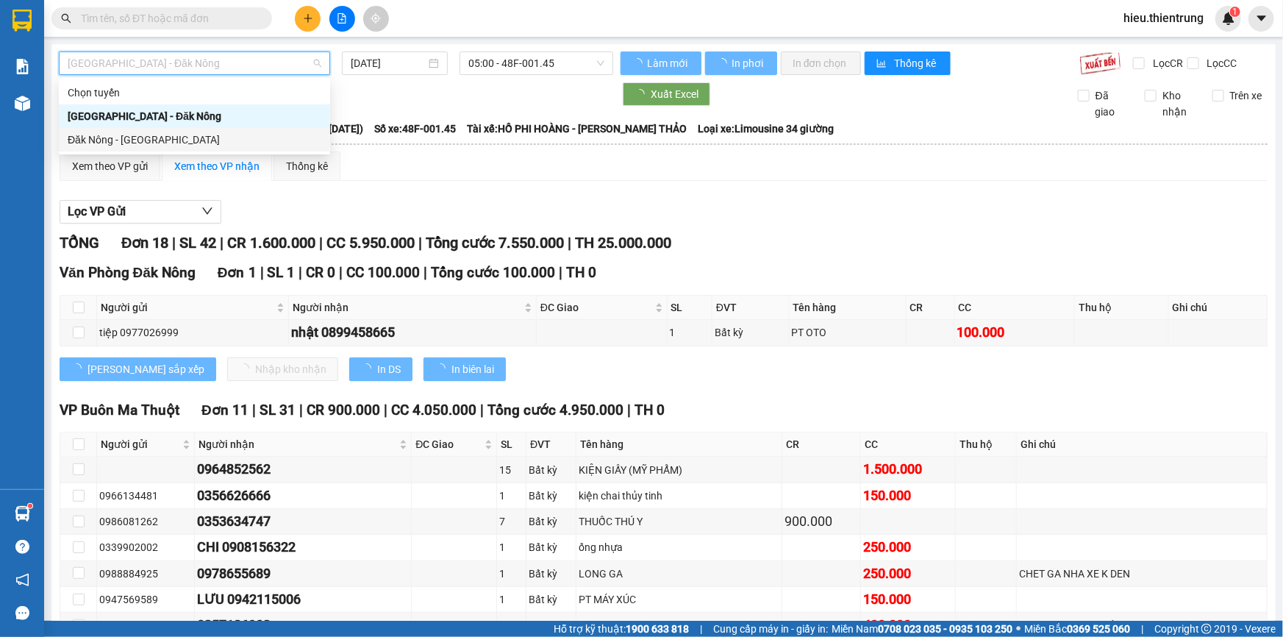
click at [119, 145] on div "Đăk Nông - [GEOGRAPHIC_DATA]" at bounding box center [195, 140] width 254 height 16
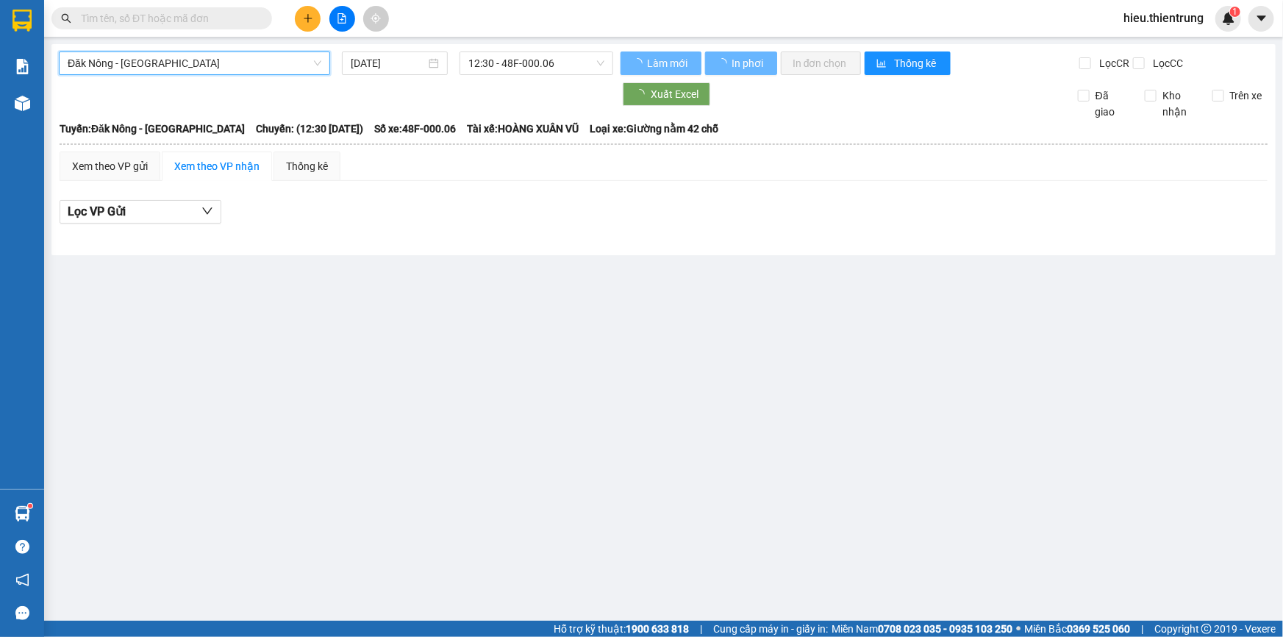
click at [378, 49] on div "Đăk Nông - [GEOGRAPHIC_DATA] Đăk Nông - [GEOGRAPHIC_DATA] [DATE] 12:30 - 48F-00…" at bounding box center [663, 149] width 1224 height 211
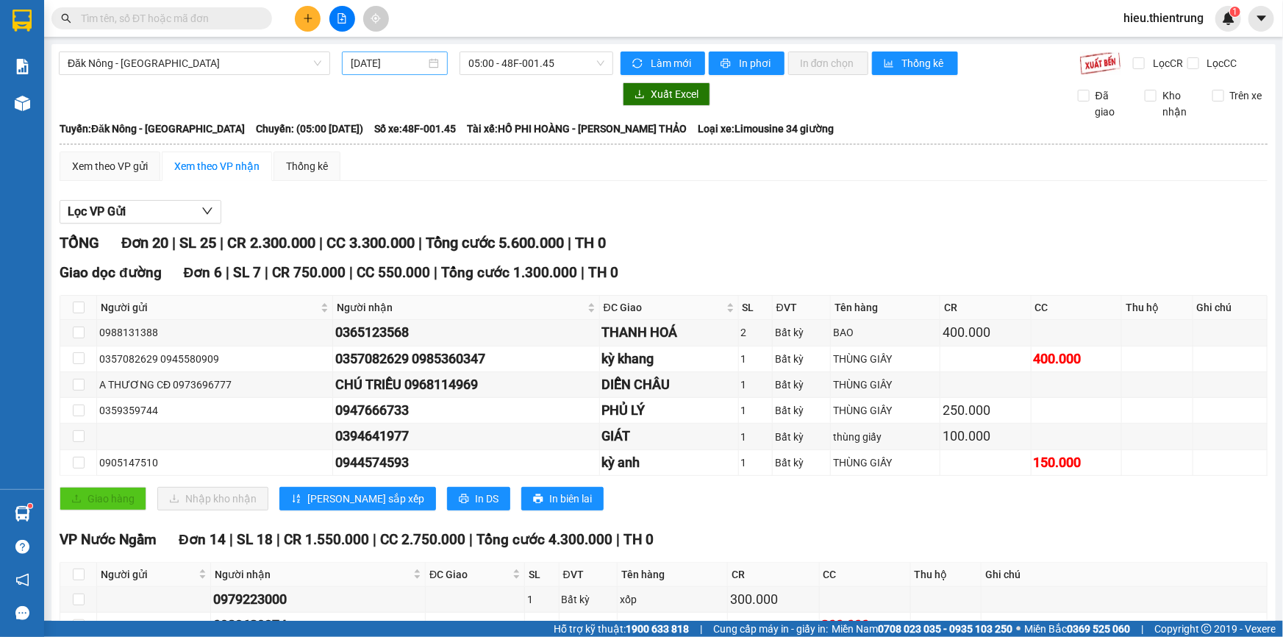
click at [383, 54] on div "[DATE]" at bounding box center [395, 63] width 106 height 24
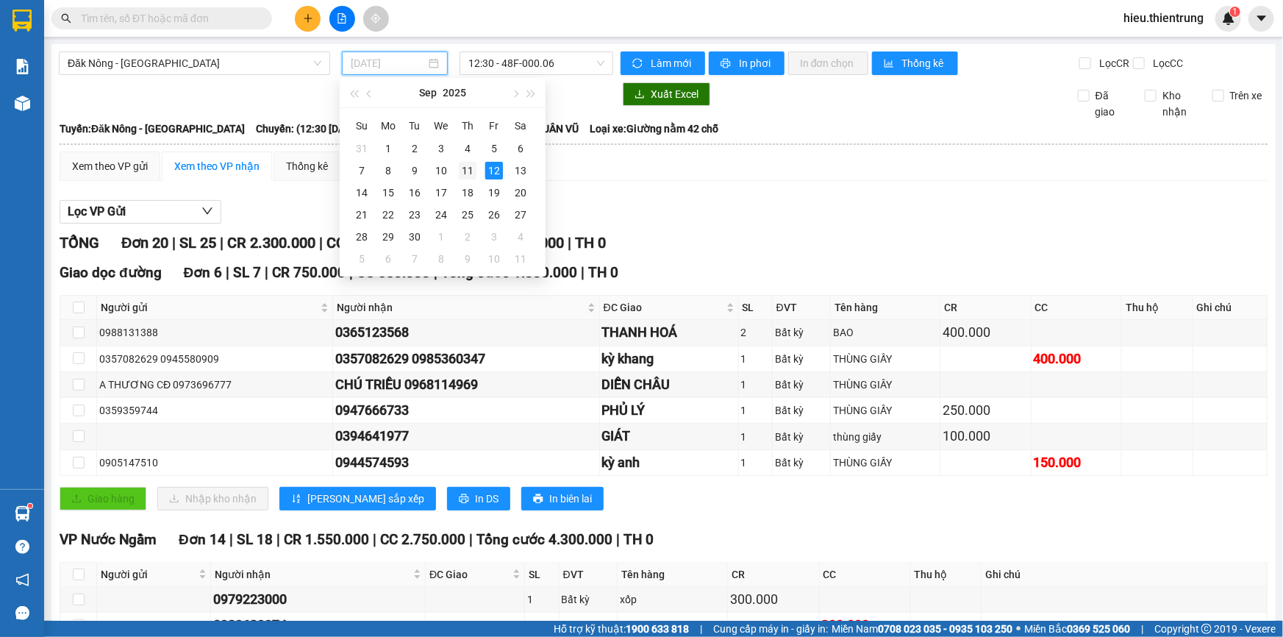
click at [478, 173] on td "11" at bounding box center [467, 171] width 26 height 22
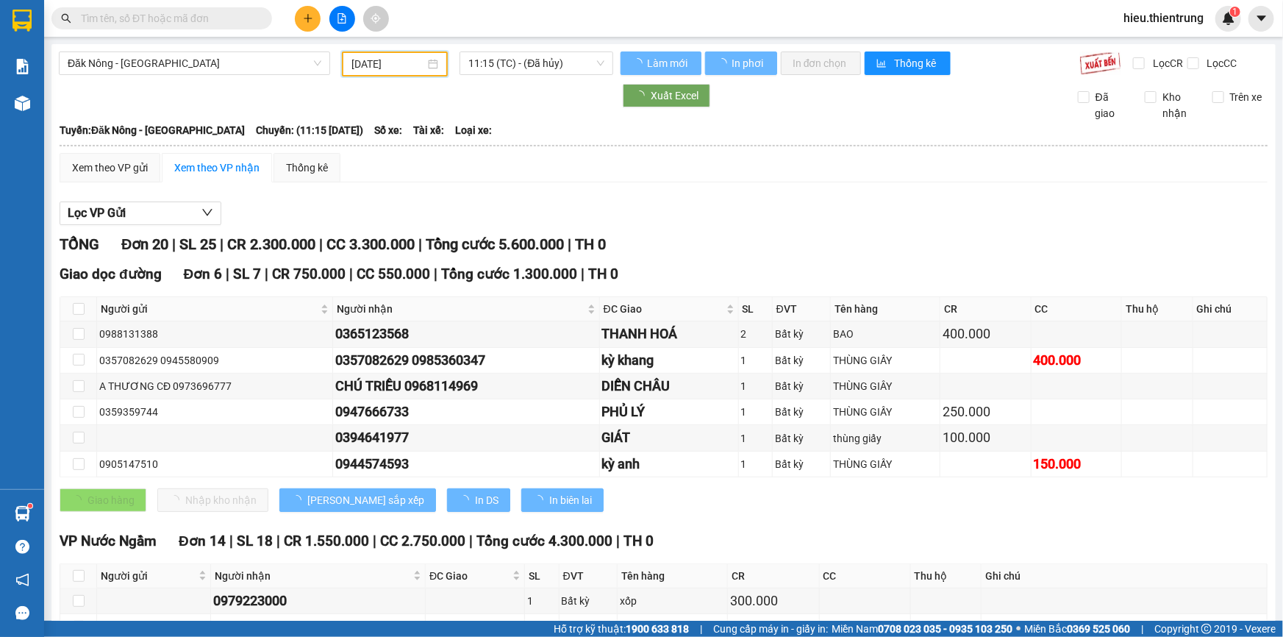
type input "[DATE]"
click at [515, 73] on span "11:15 (TC) - (Đã hủy)" at bounding box center [536, 63] width 136 height 22
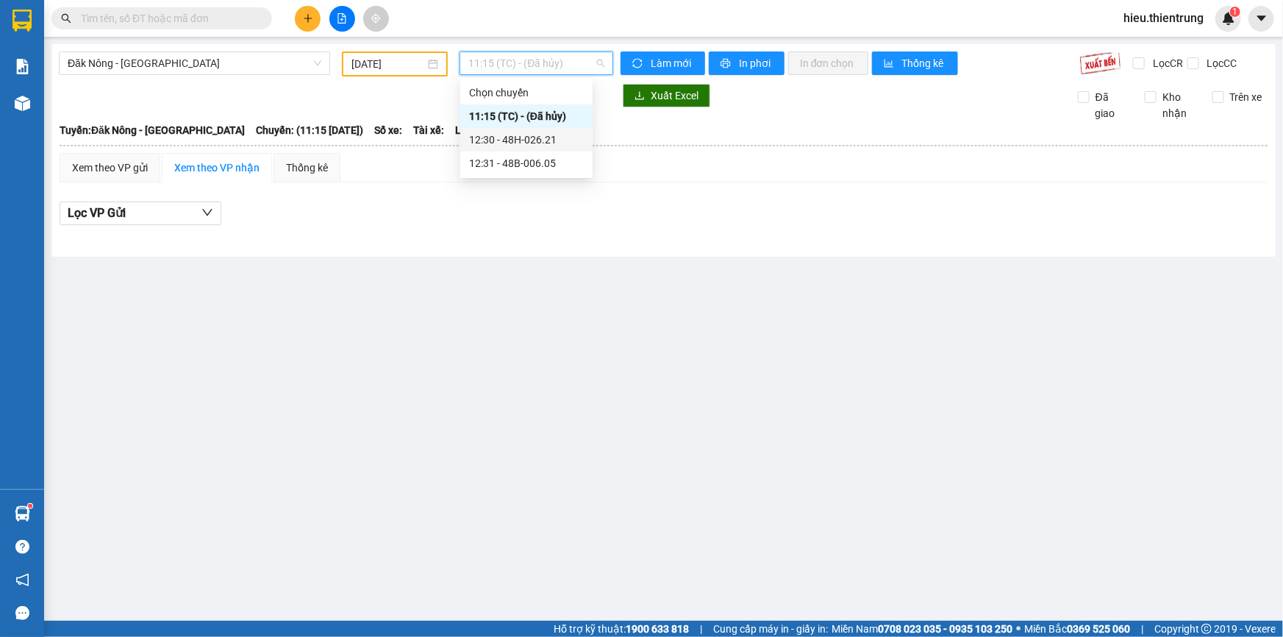
click at [515, 135] on div "12:30 - 48H-026.21" at bounding box center [526, 140] width 115 height 16
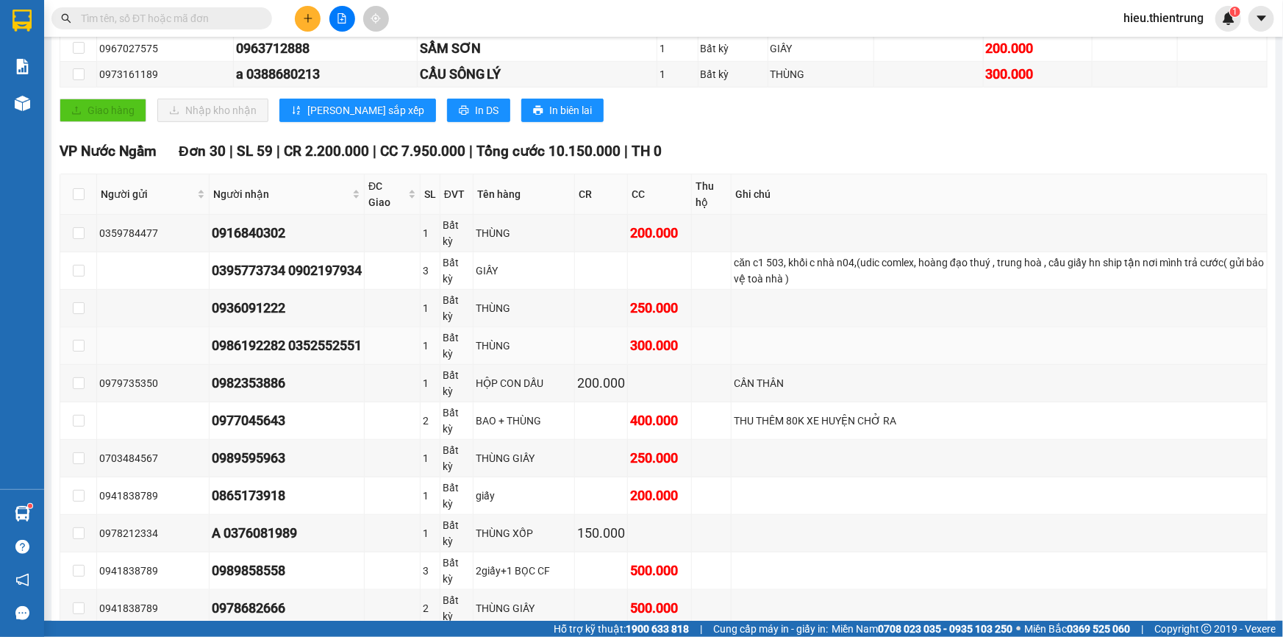
scroll to position [356, 0]
